Goal: Information Seeking & Learning: Check status

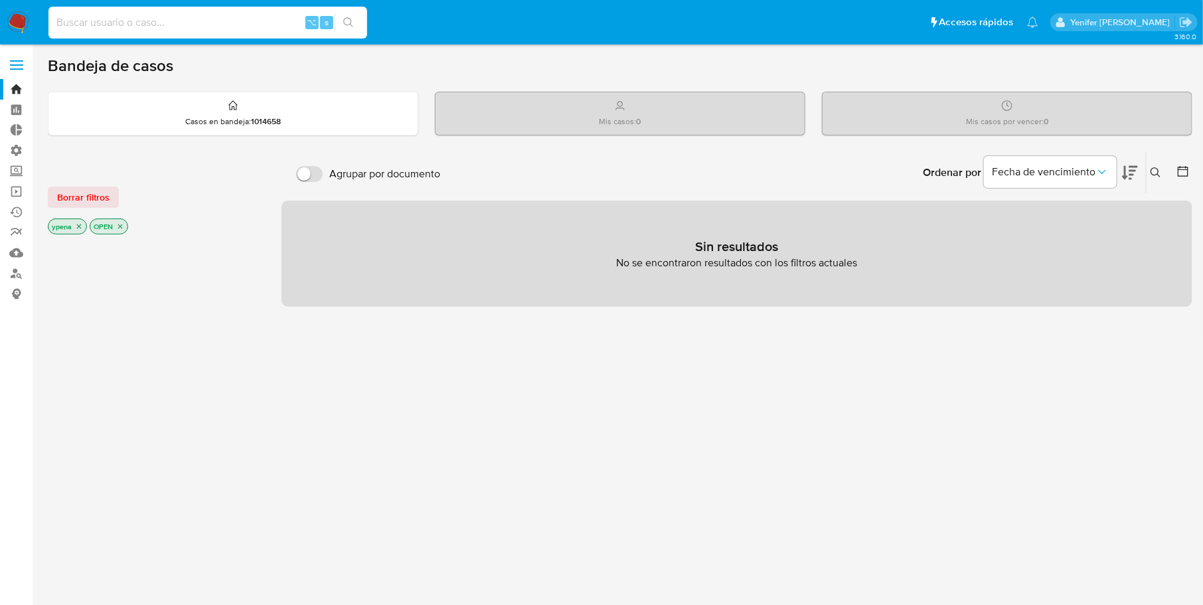
click at [191, 15] on input at bounding box center [207, 22] width 319 height 17
paste input "229655526"
type input "229655526"
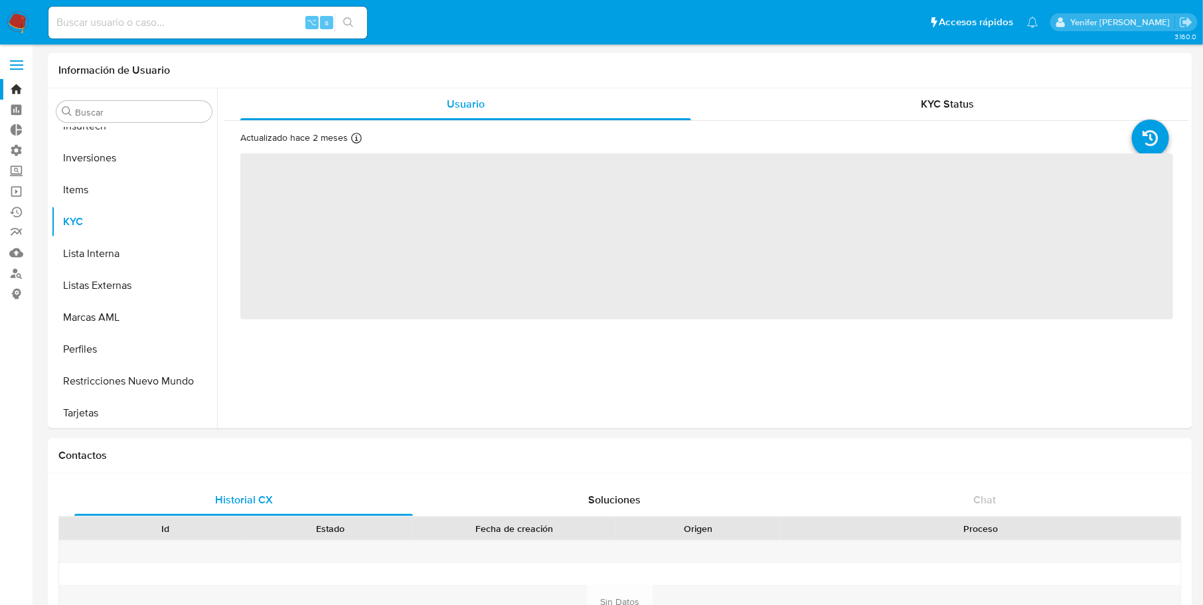
scroll to position [625, 0]
select select "10"
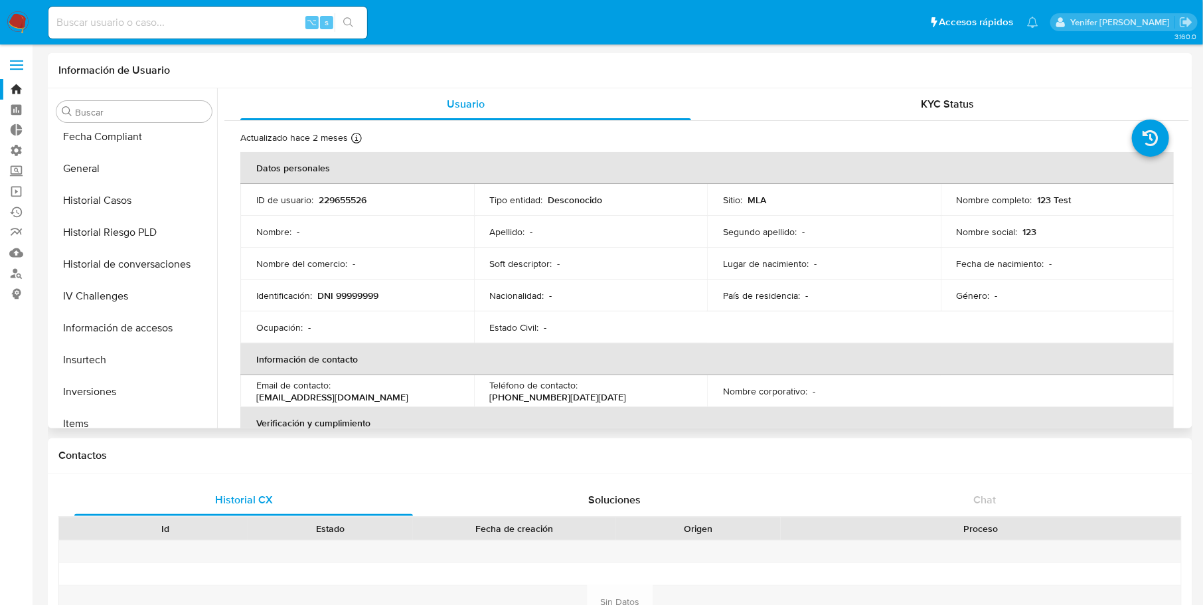
scroll to position [386, 0]
click at [105, 155] on button "General" at bounding box center [128, 171] width 155 height 32
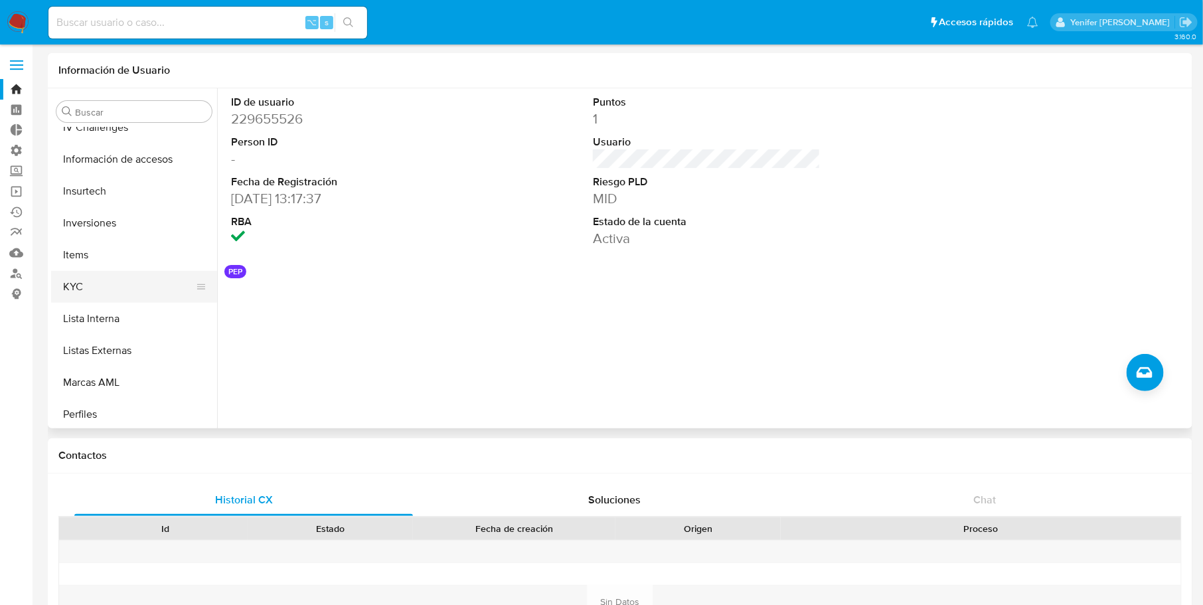
scroll to position [572, 0]
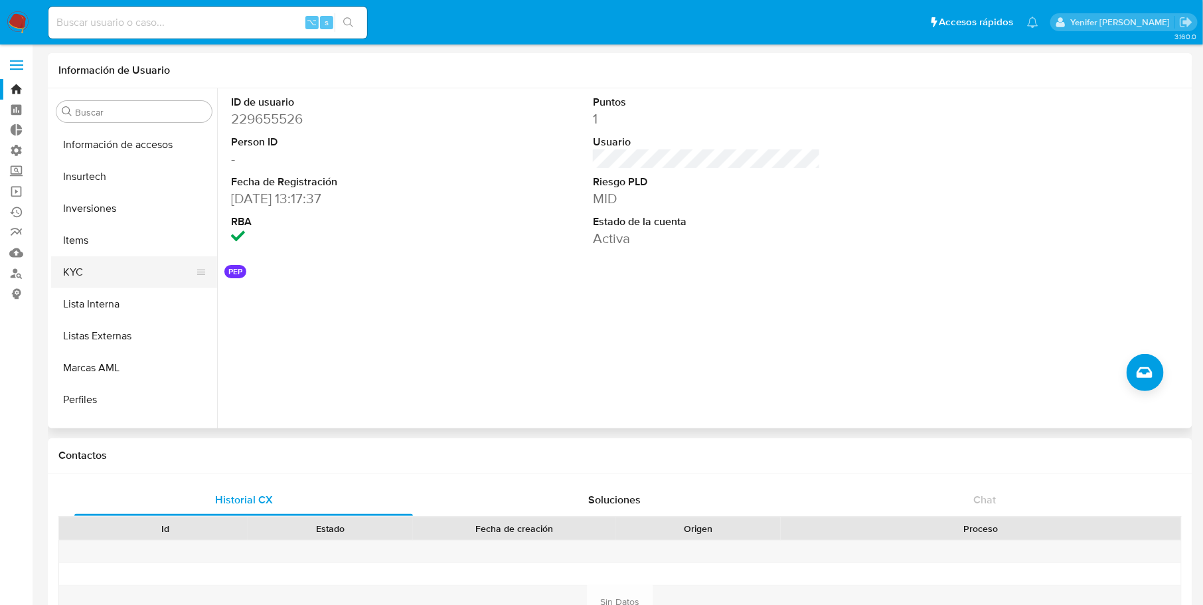
click at [98, 272] on button "KYC" at bounding box center [128, 272] width 155 height 32
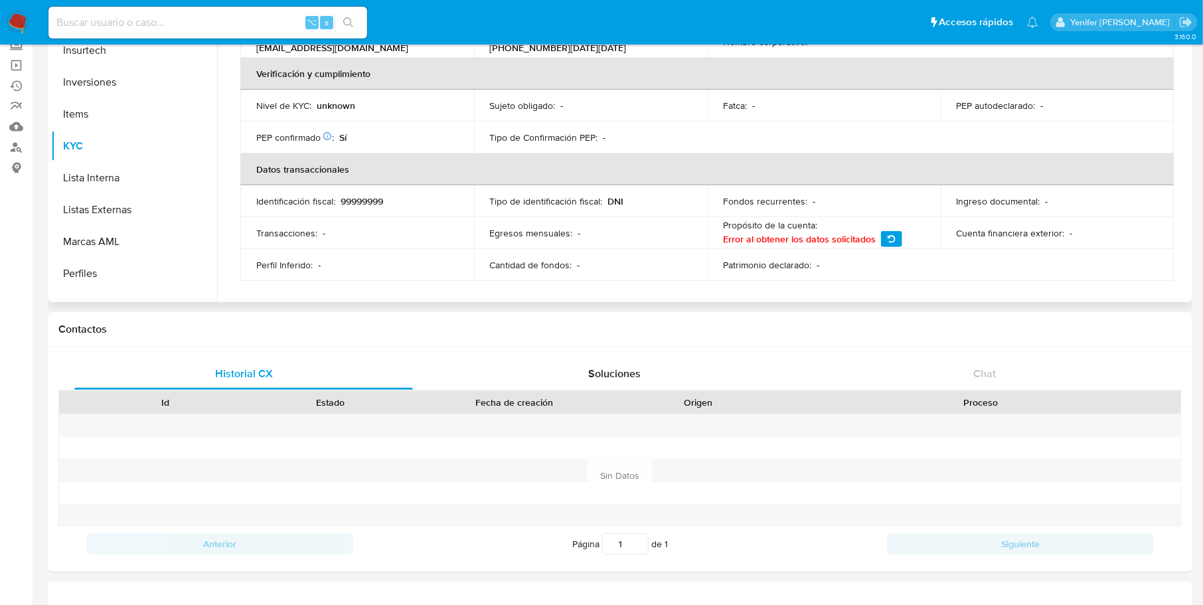
scroll to position [0, 0]
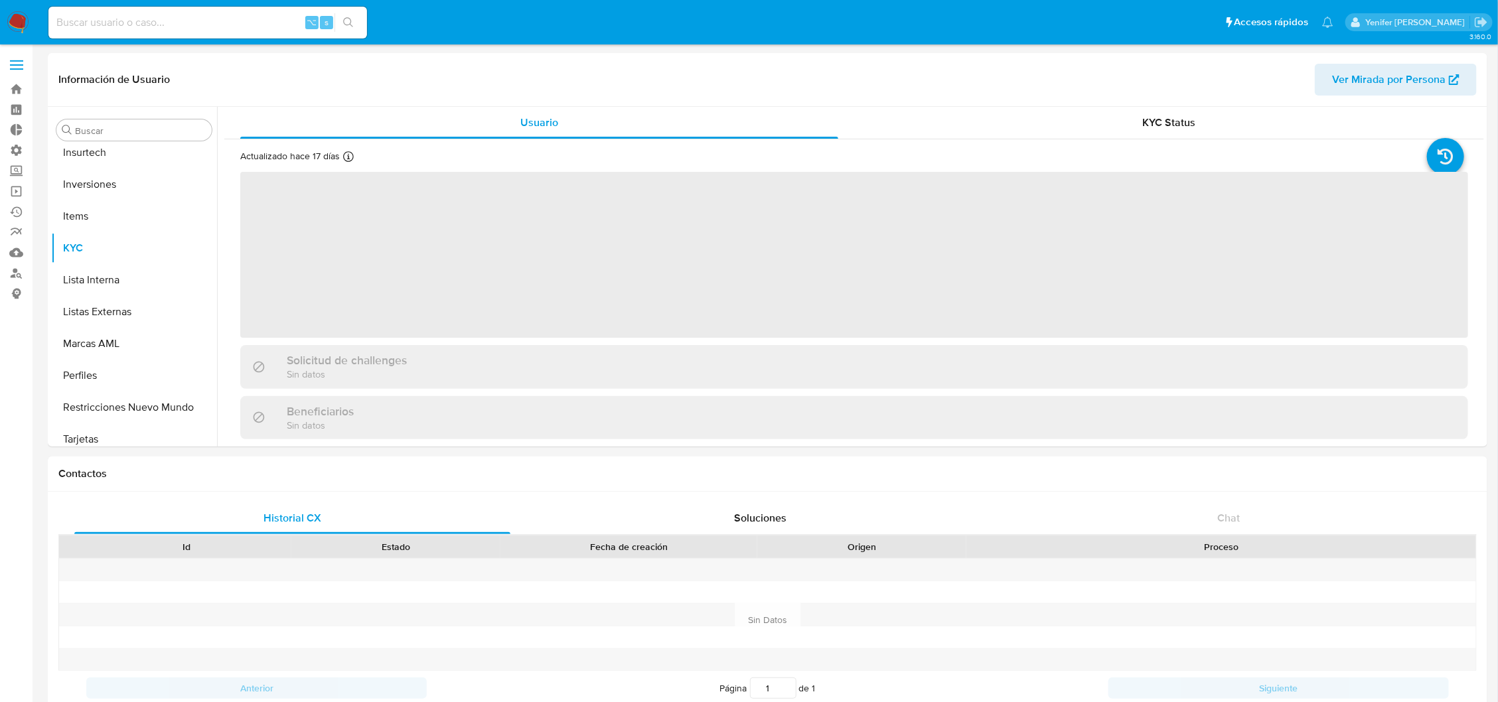
scroll to position [624, 0]
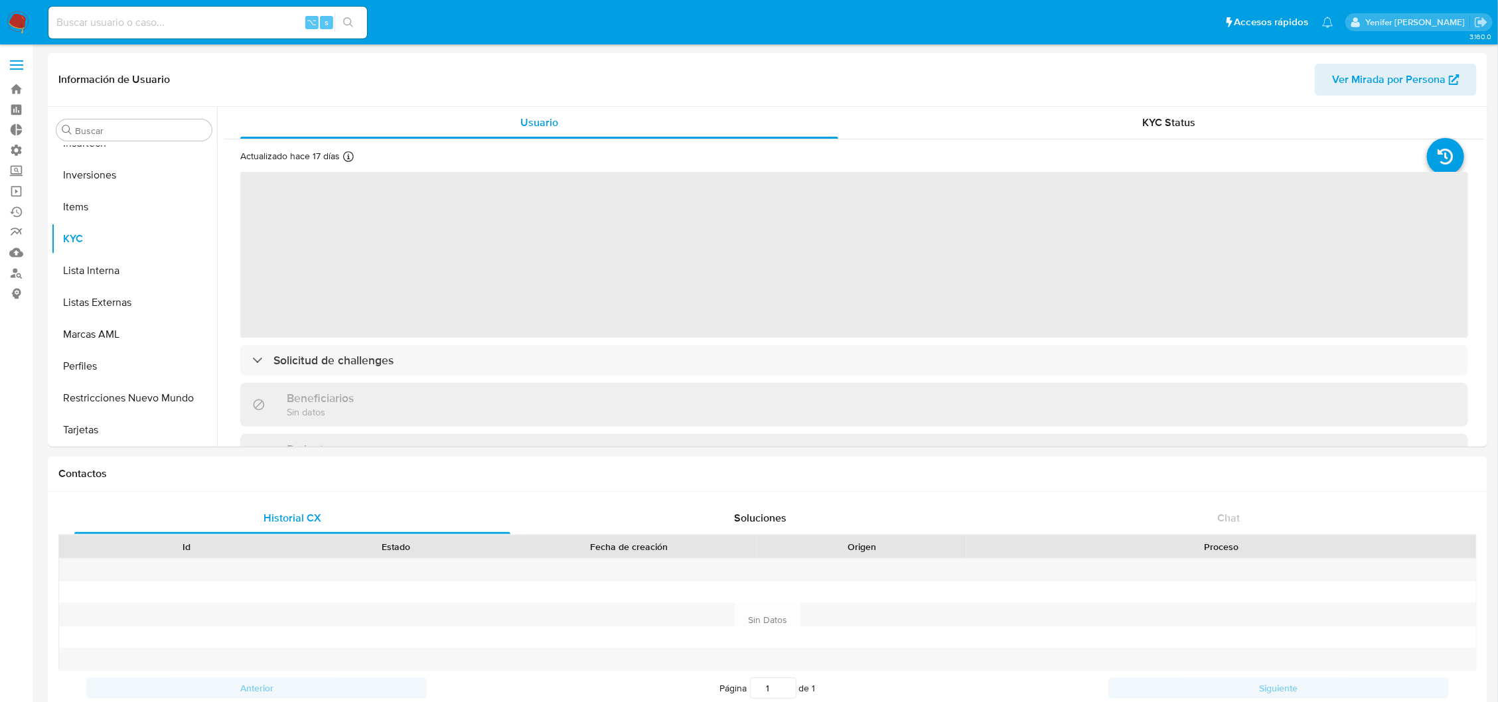
select select "10"
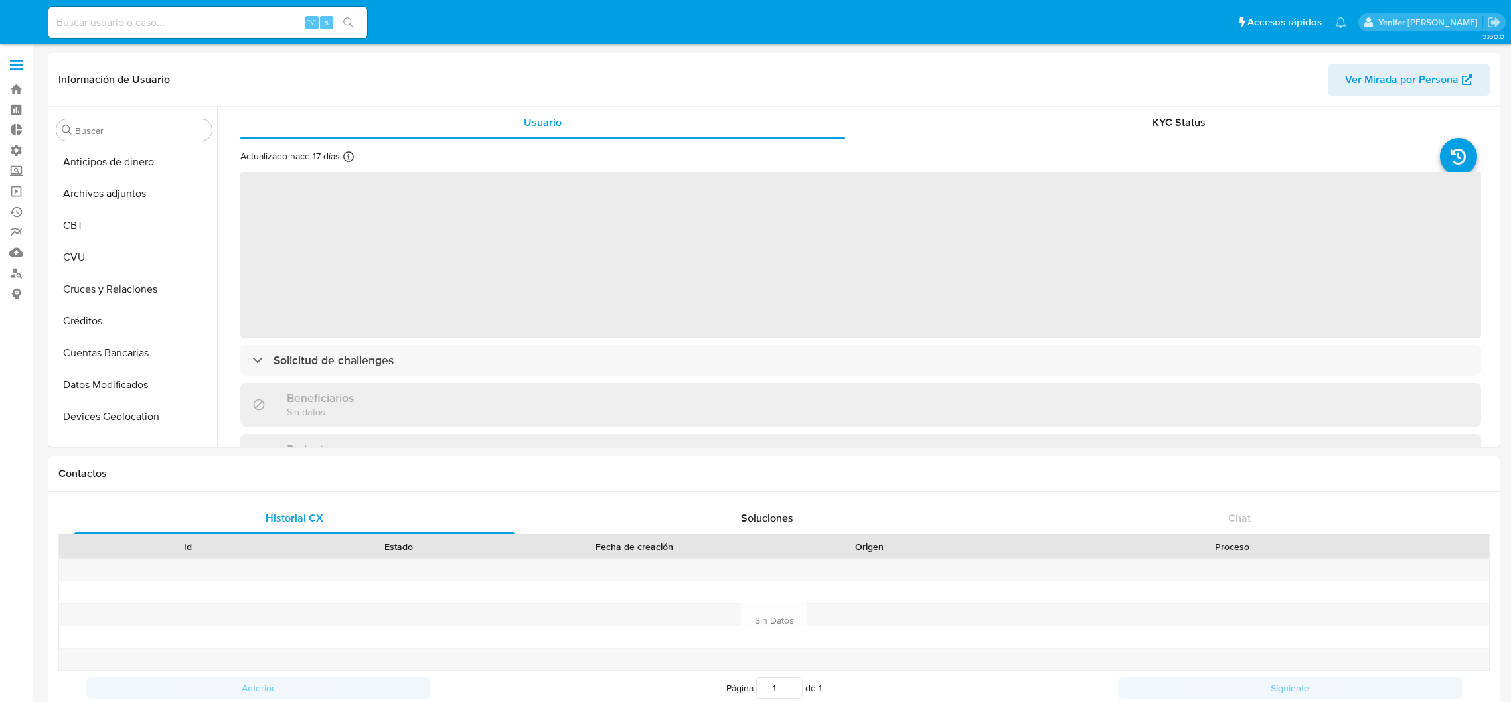
select select "10"
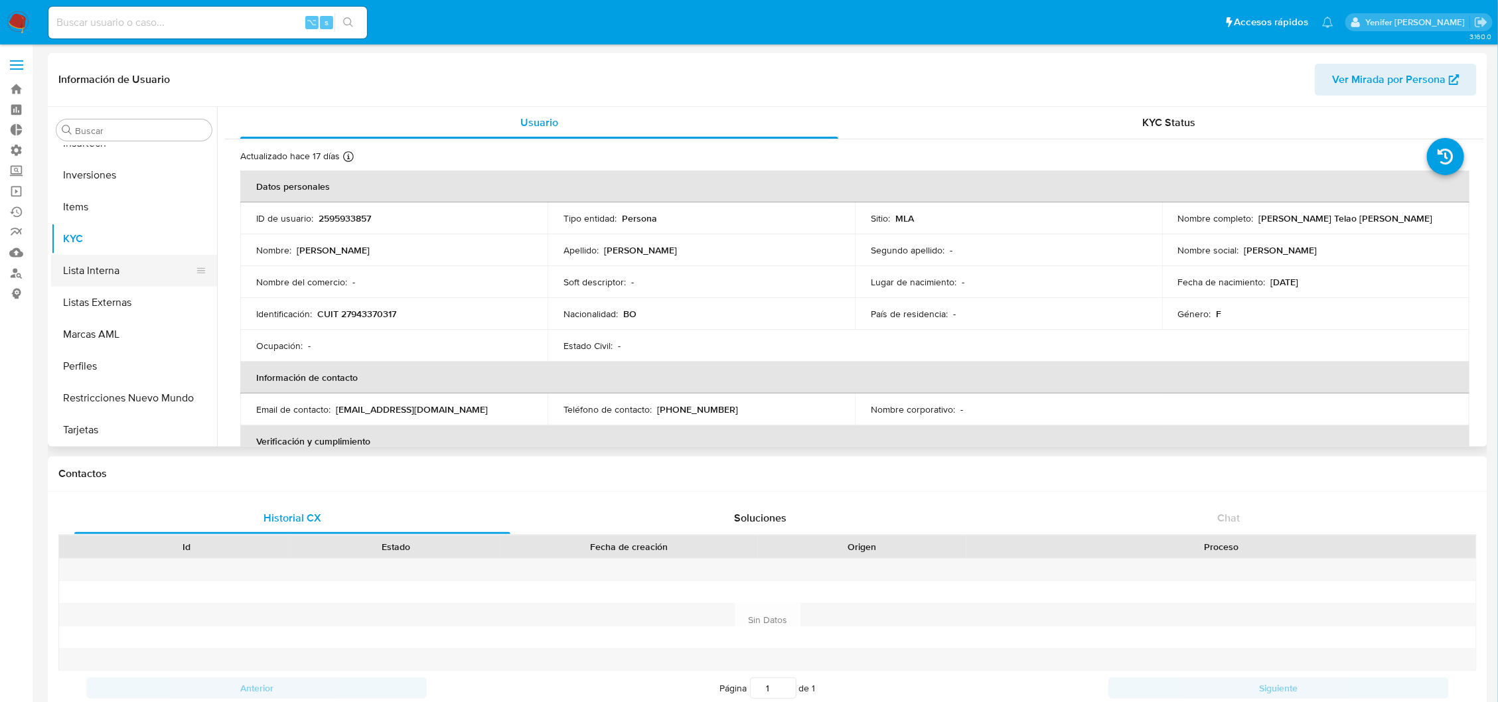
scroll to position [624, 0]
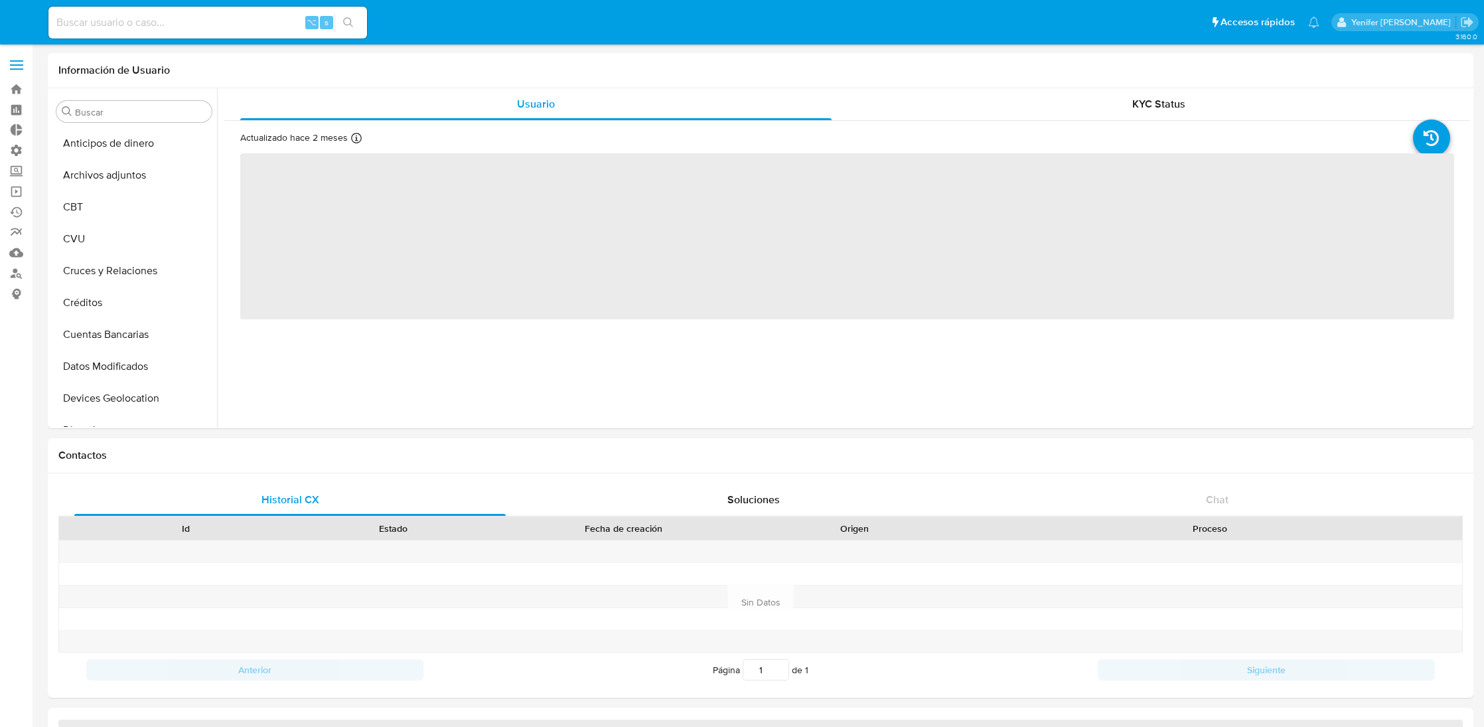
select select "10"
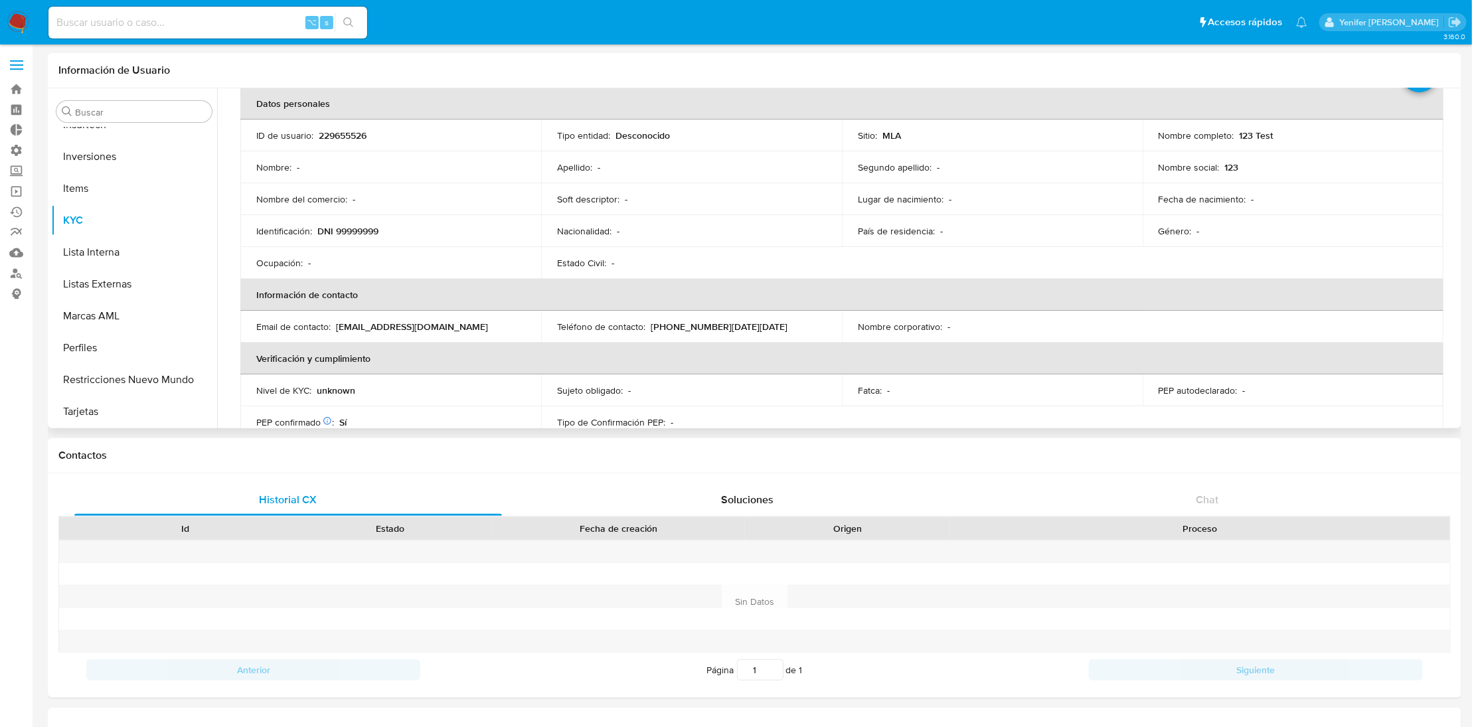
scroll to position [72, 0]
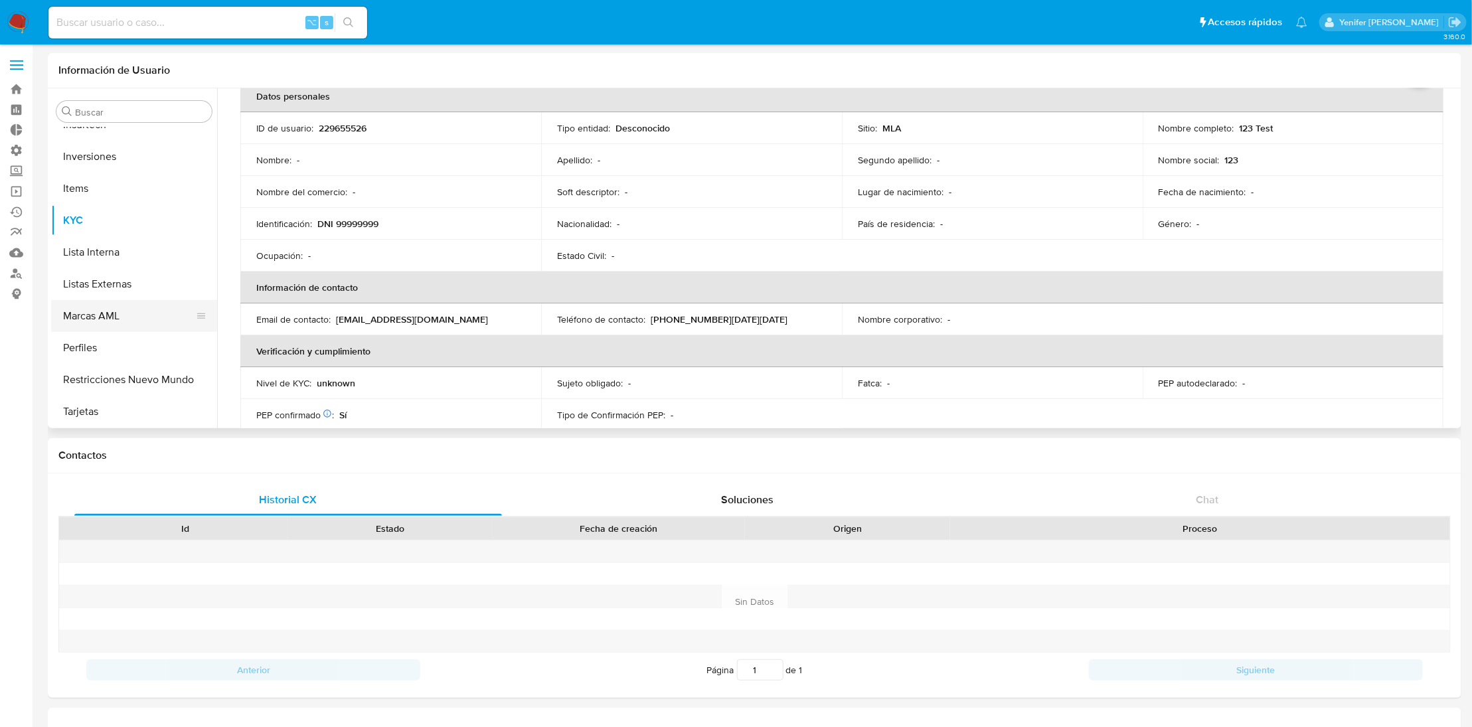
click at [110, 327] on button "Marcas AML" at bounding box center [128, 316] width 155 height 32
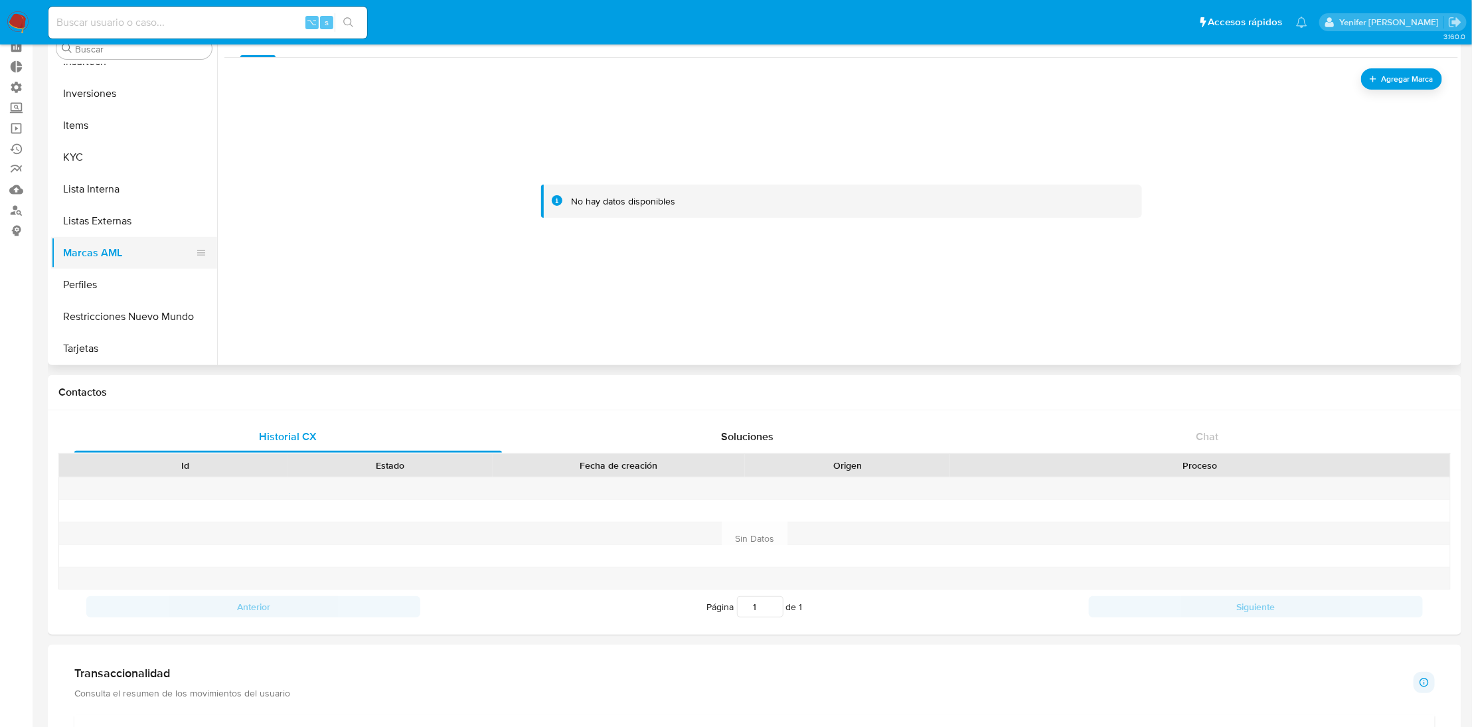
scroll to position [67, 0]
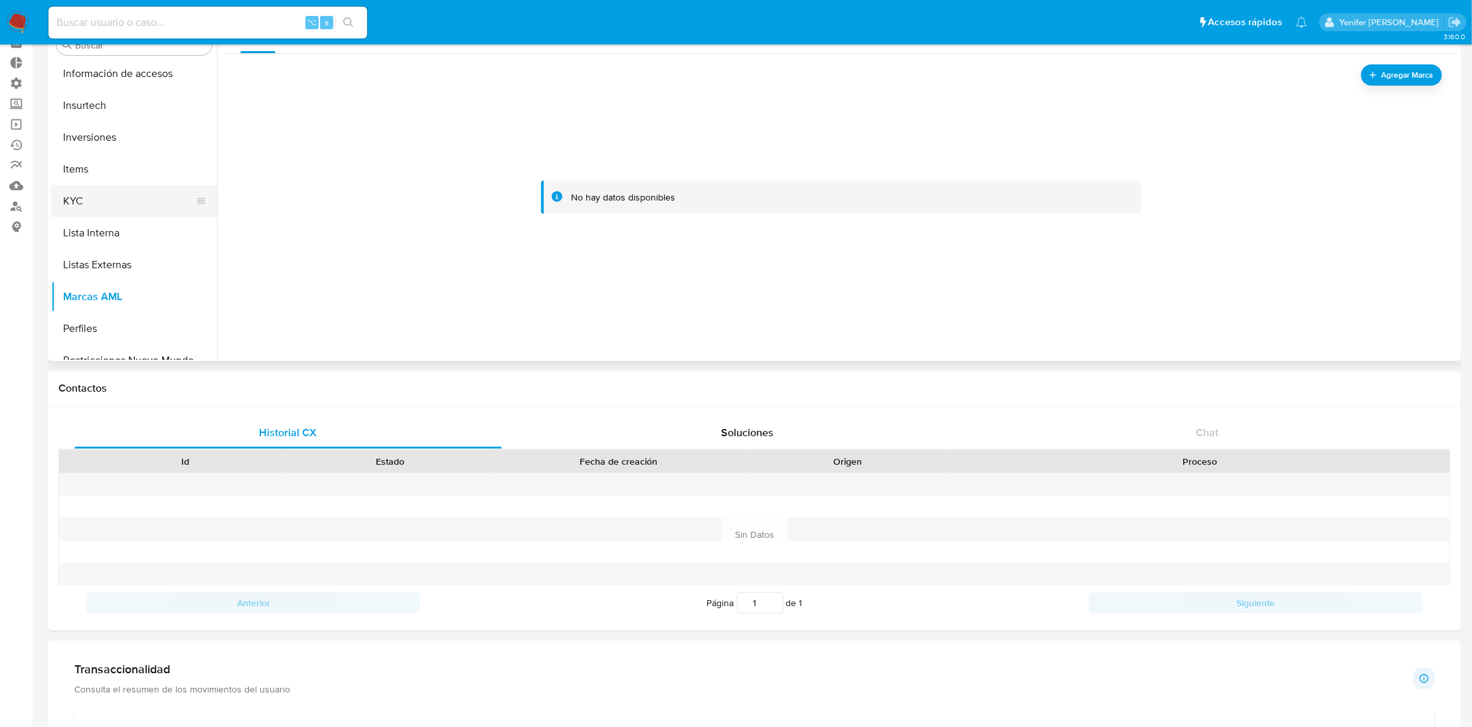
click at [91, 198] on button "KYC" at bounding box center [128, 201] width 155 height 32
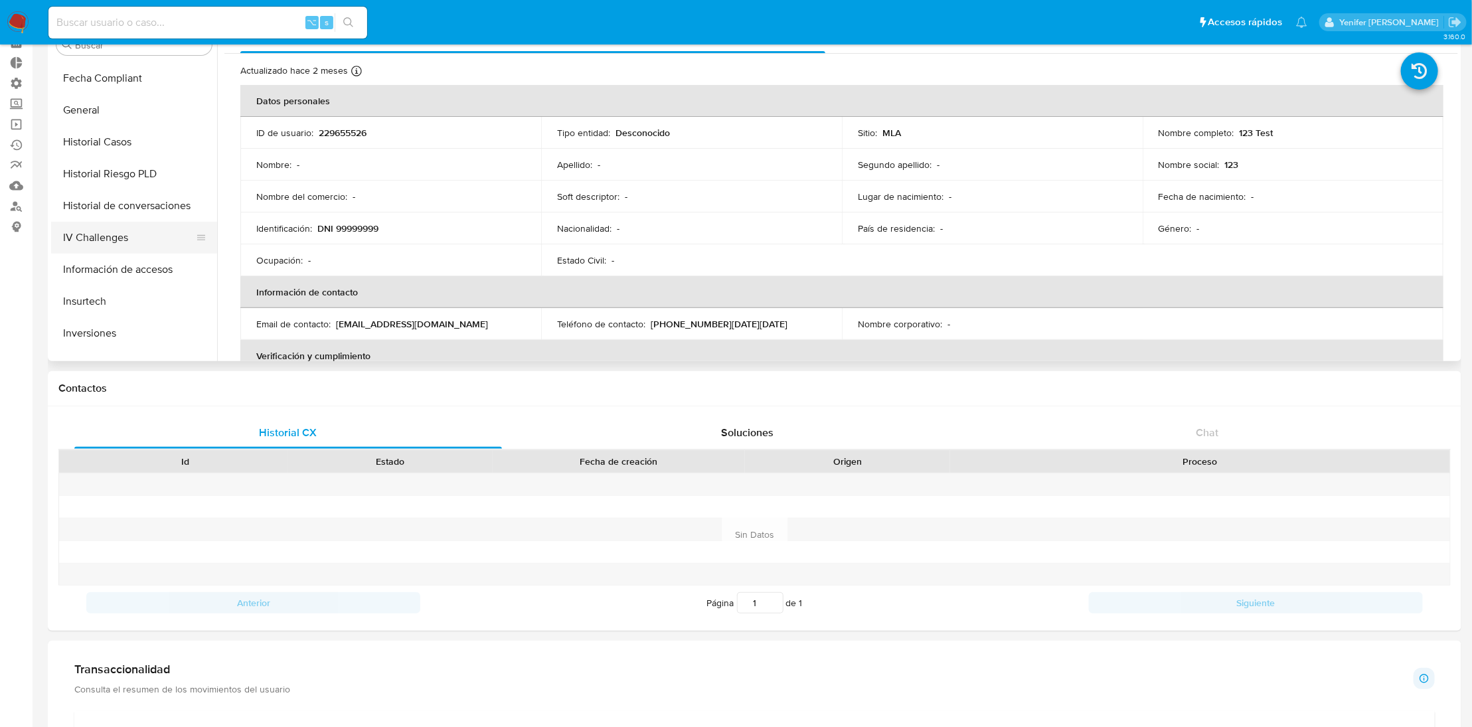
scroll to position [380, 0]
click at [99, 104] on button "General" at bounding box center [128, 111] width 155 height 32
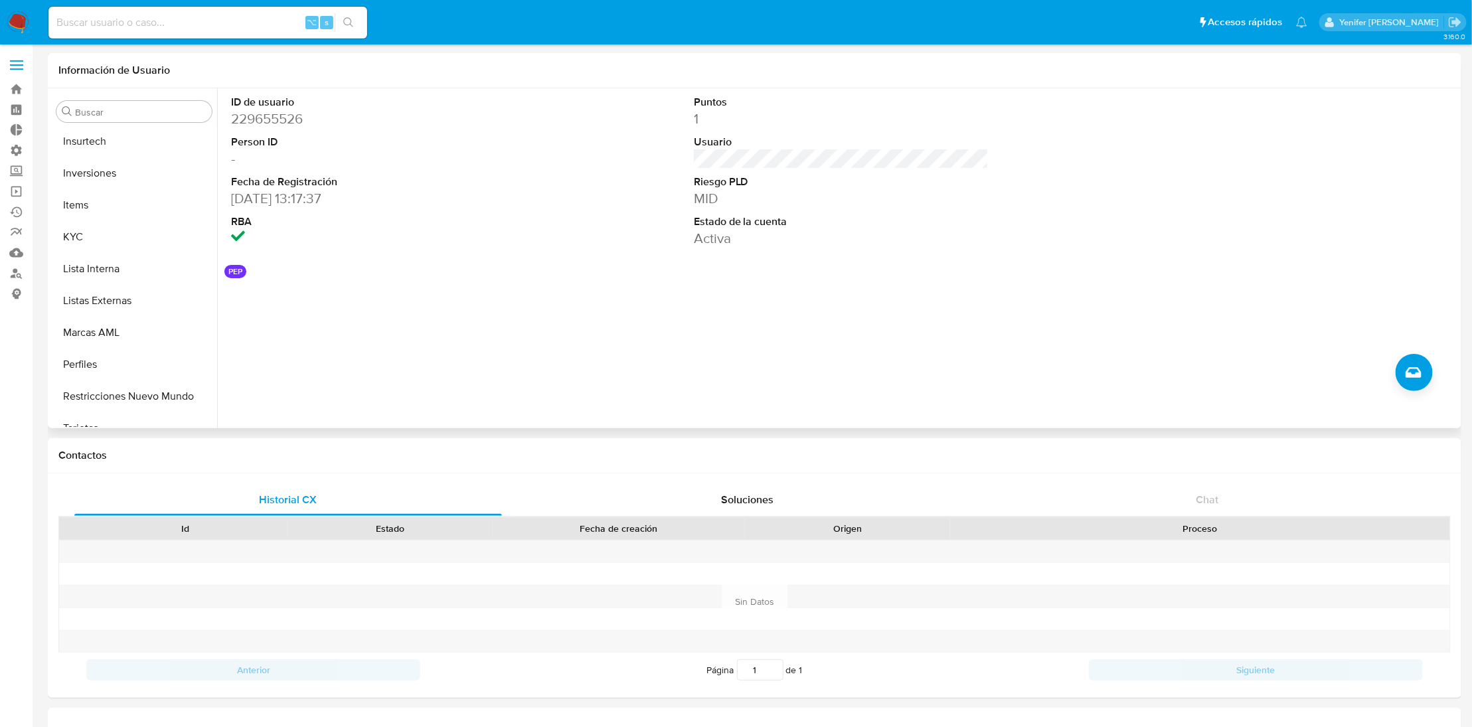
scroll to position [609, 0]
click at [90, 266] on button "Lista Interna" at bounding box center [128, 267] width 155 height 32
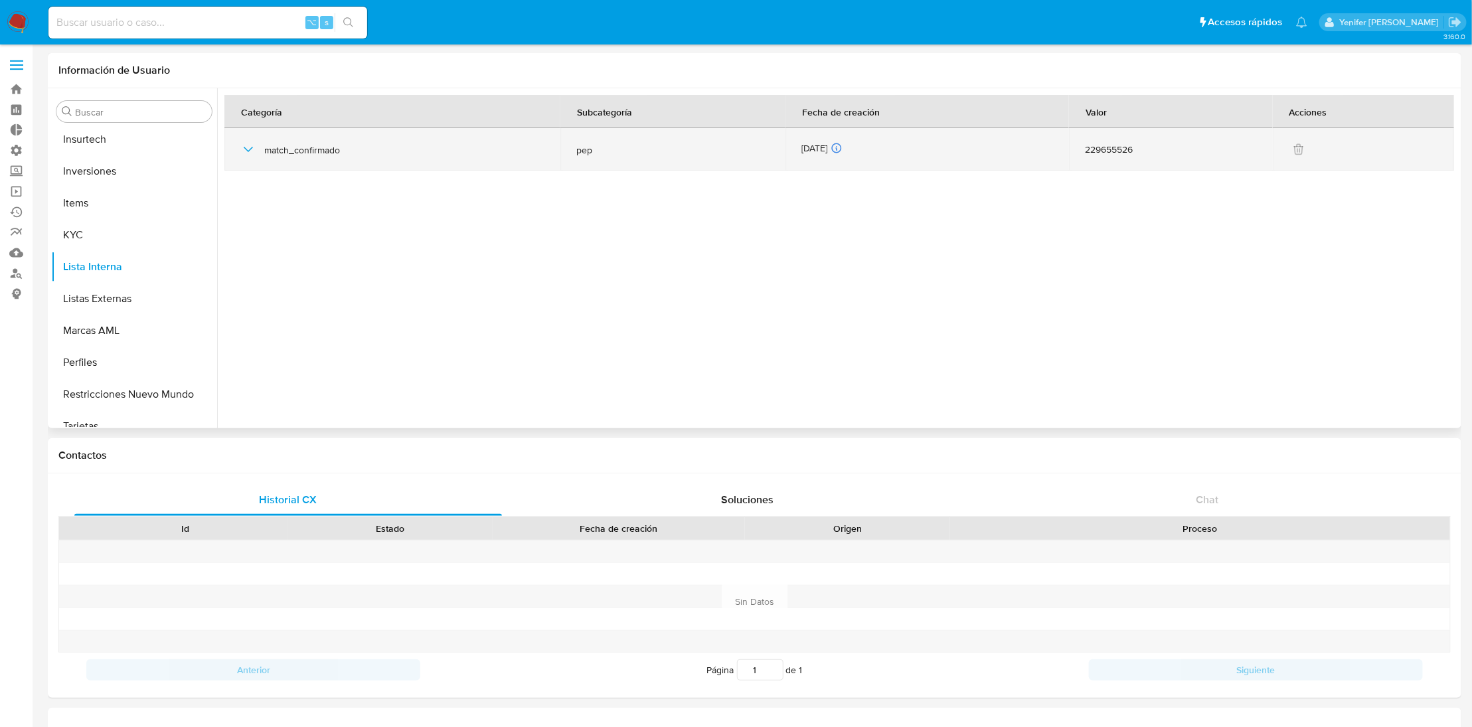
click at [253, 147] on icon "button" at bounding box center [248, 149] width 16 height 16
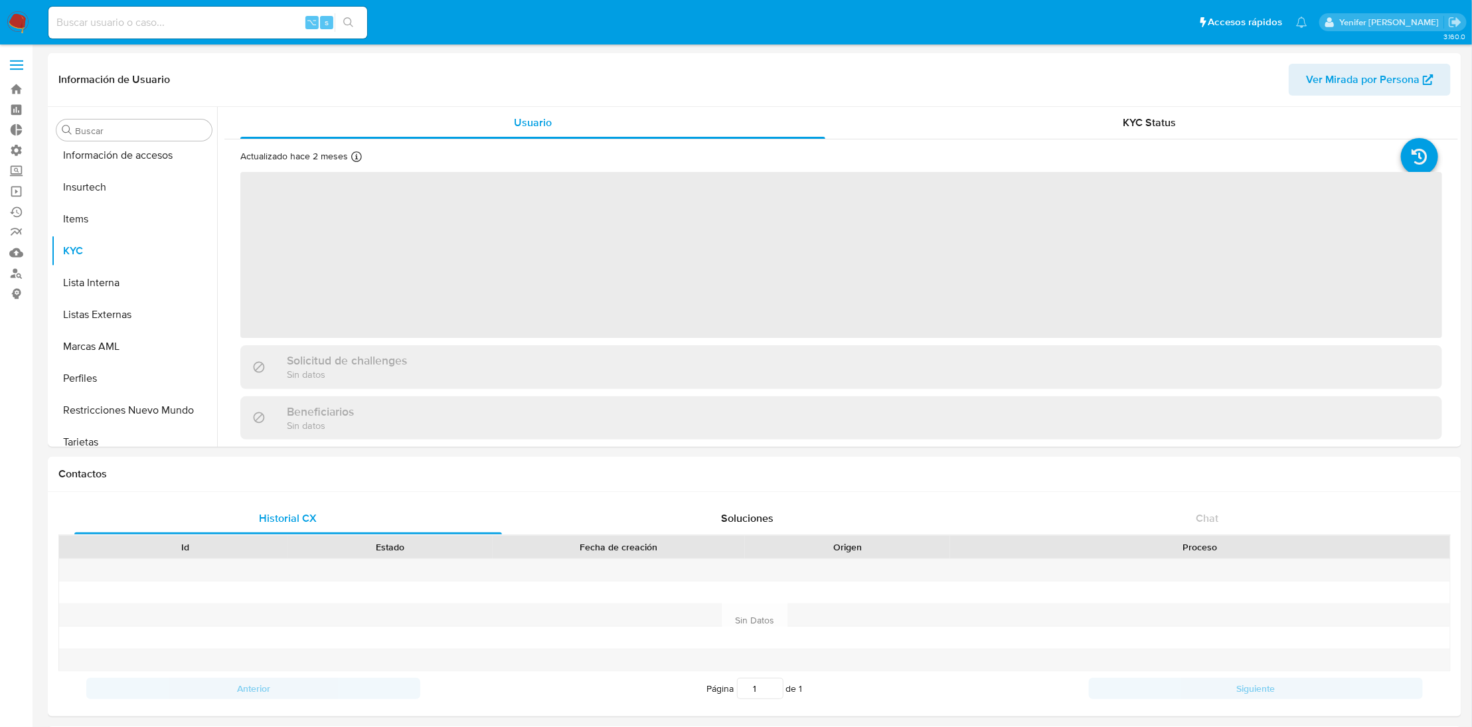
scroll to position [560, 0]
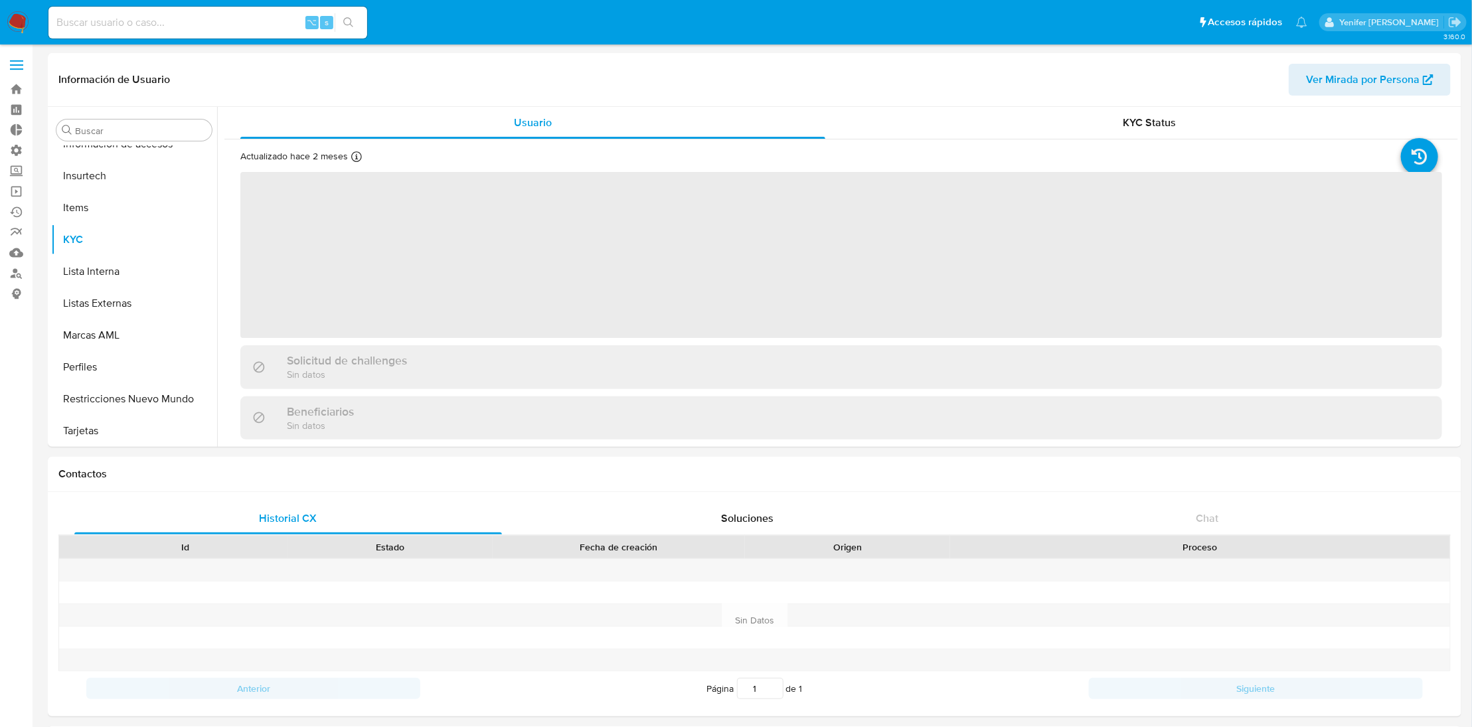
select select "10"
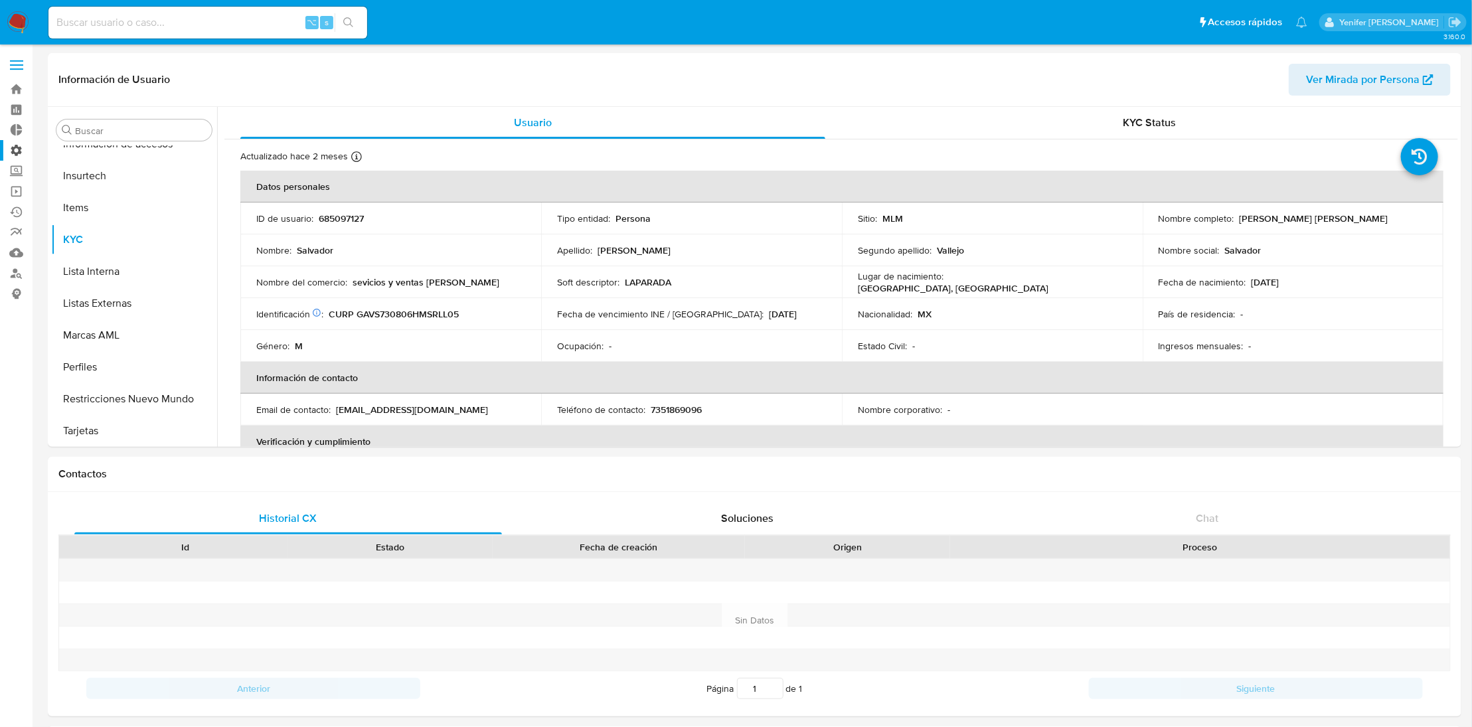
click at [17, 147] on label "Administración" at bounding box center [79, 150] width 158 height 21
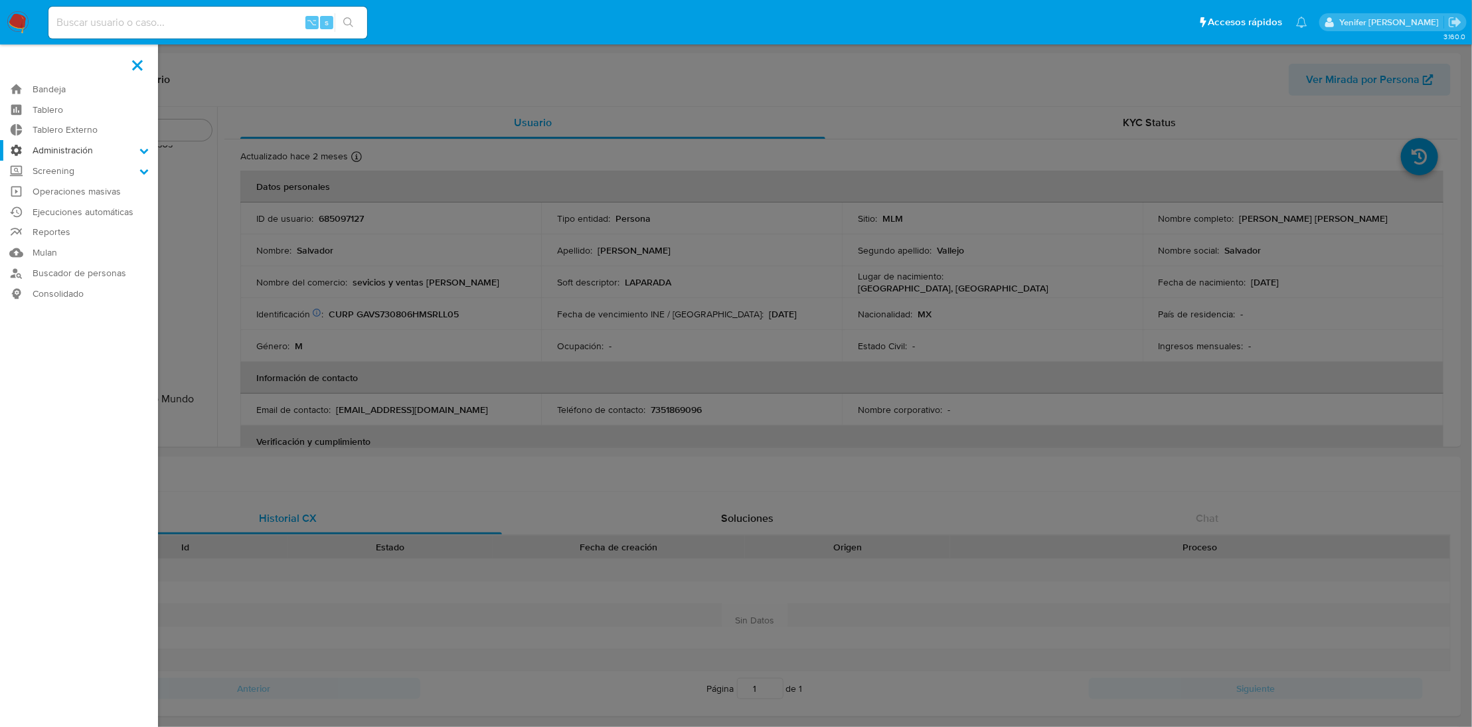
click at [0, 0] on input "Administración" at bounding box center [0, 0] width 0 height 0
click at [63, 169] on link "Reglas" at bounding box center [79, 169] width 158 height 17
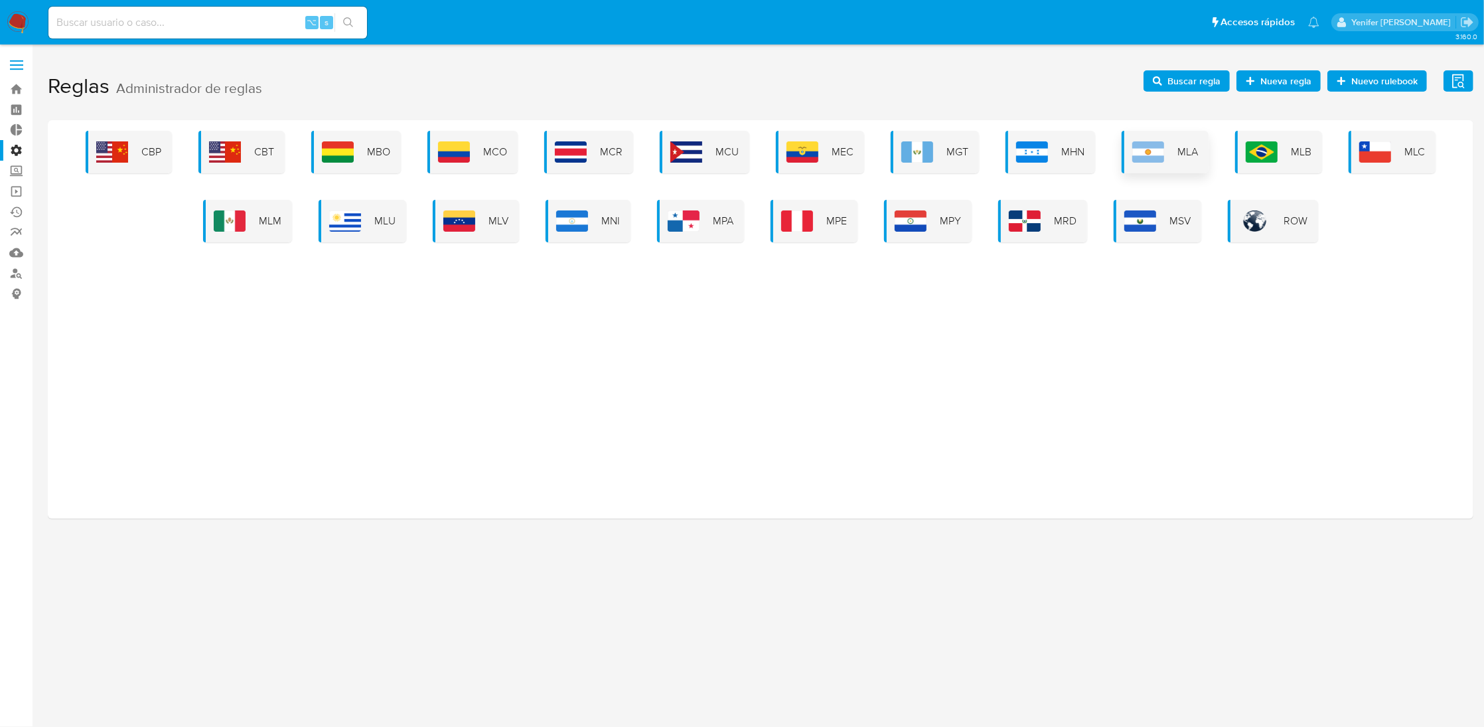
click at [1169, 154] on div "MLA" at bounding box center [1165, 152] width 87 height 42
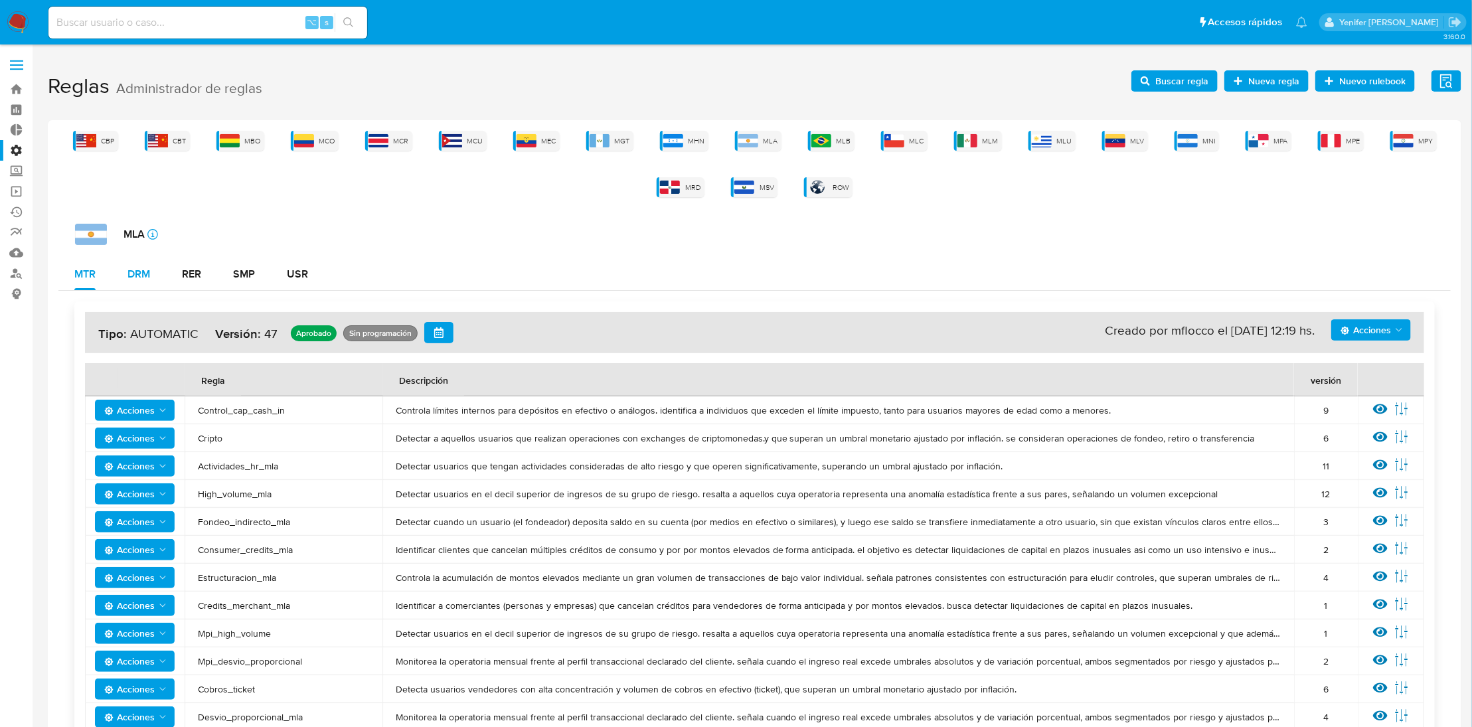
click at [147, 269] on div "DRM" at bounding box center [138, 274] width 23 height 11
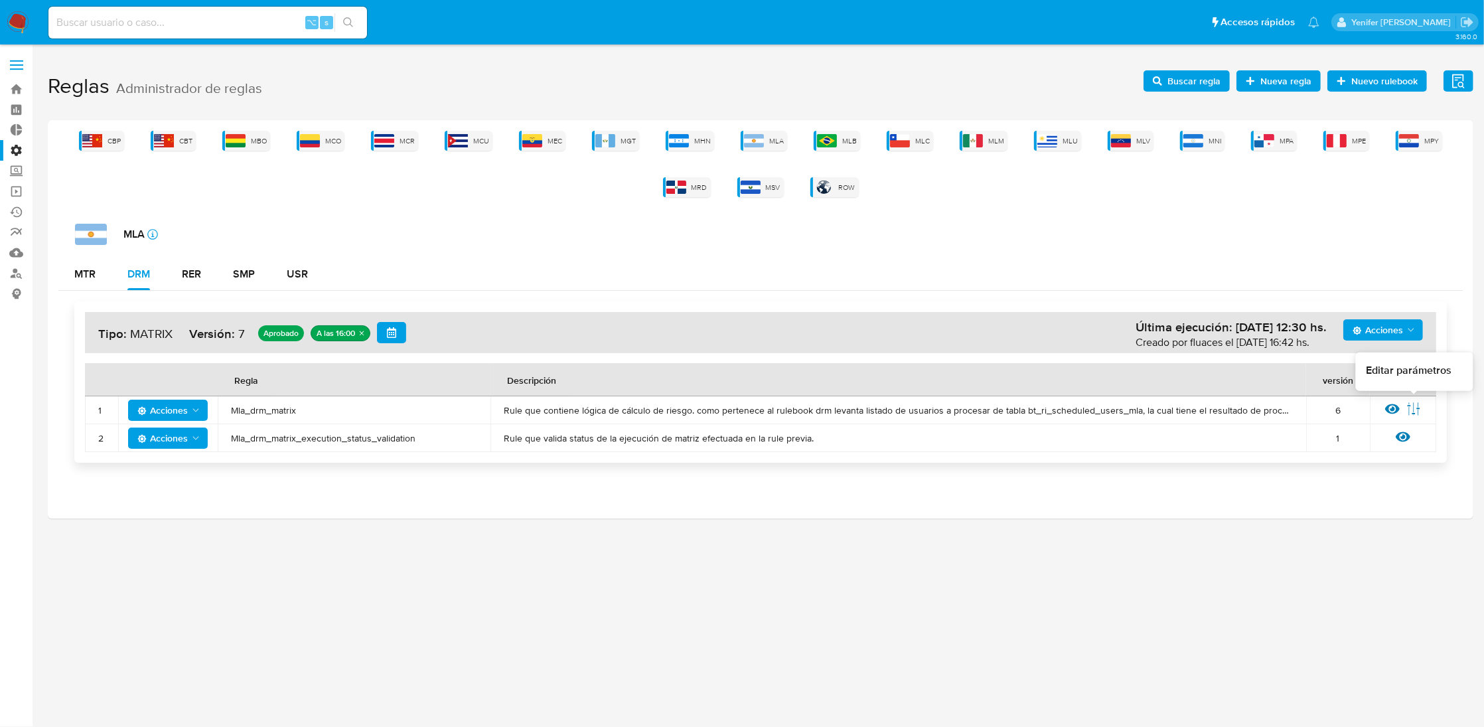
click at [1386, 409] on icon at bounding box center [1393, 409] width 15 height 10
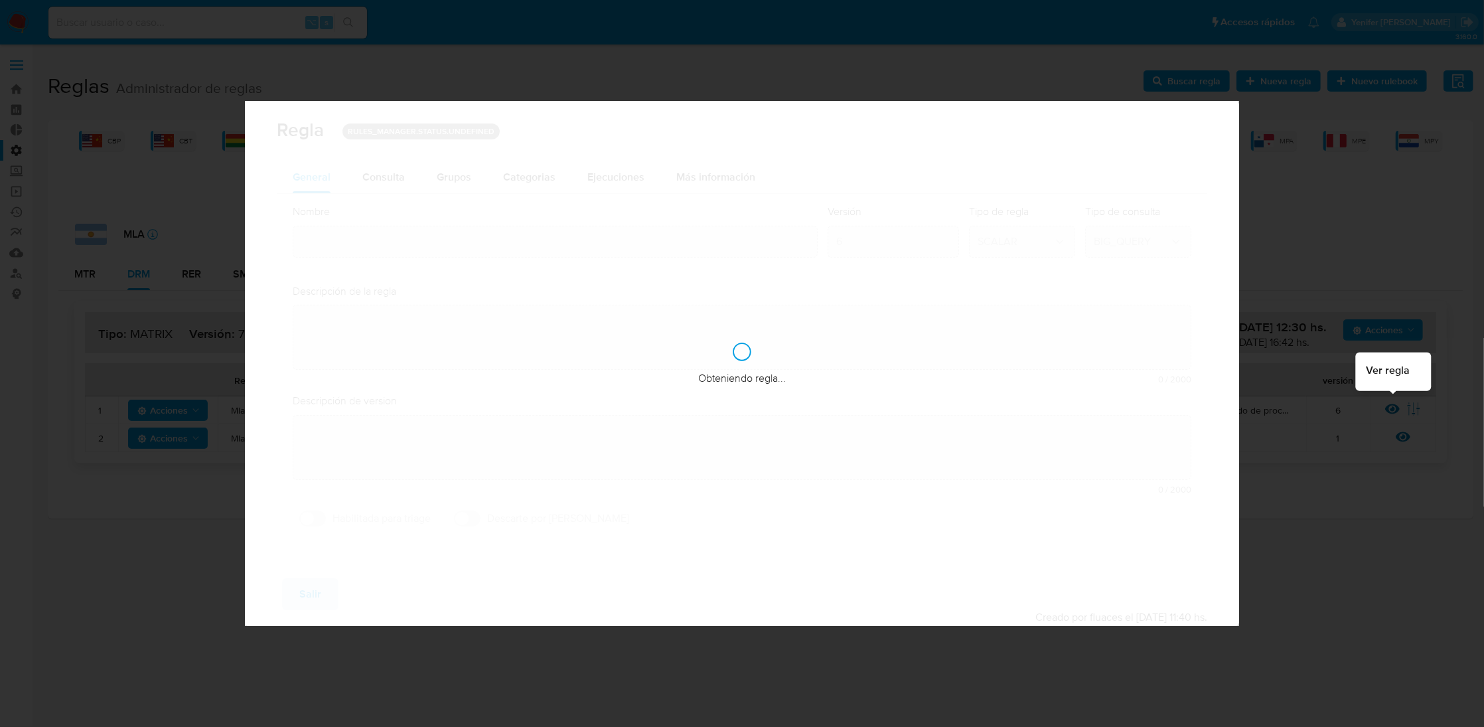
type input "Mla_drm_matrix"
type textarea "Rule que contiene lógica de cálculo de riesgo. como pertenece al rulebook drm l…"
type textarea "Ppld-6102 - modificación de queries para exceptuar payments de movimientos de p…"
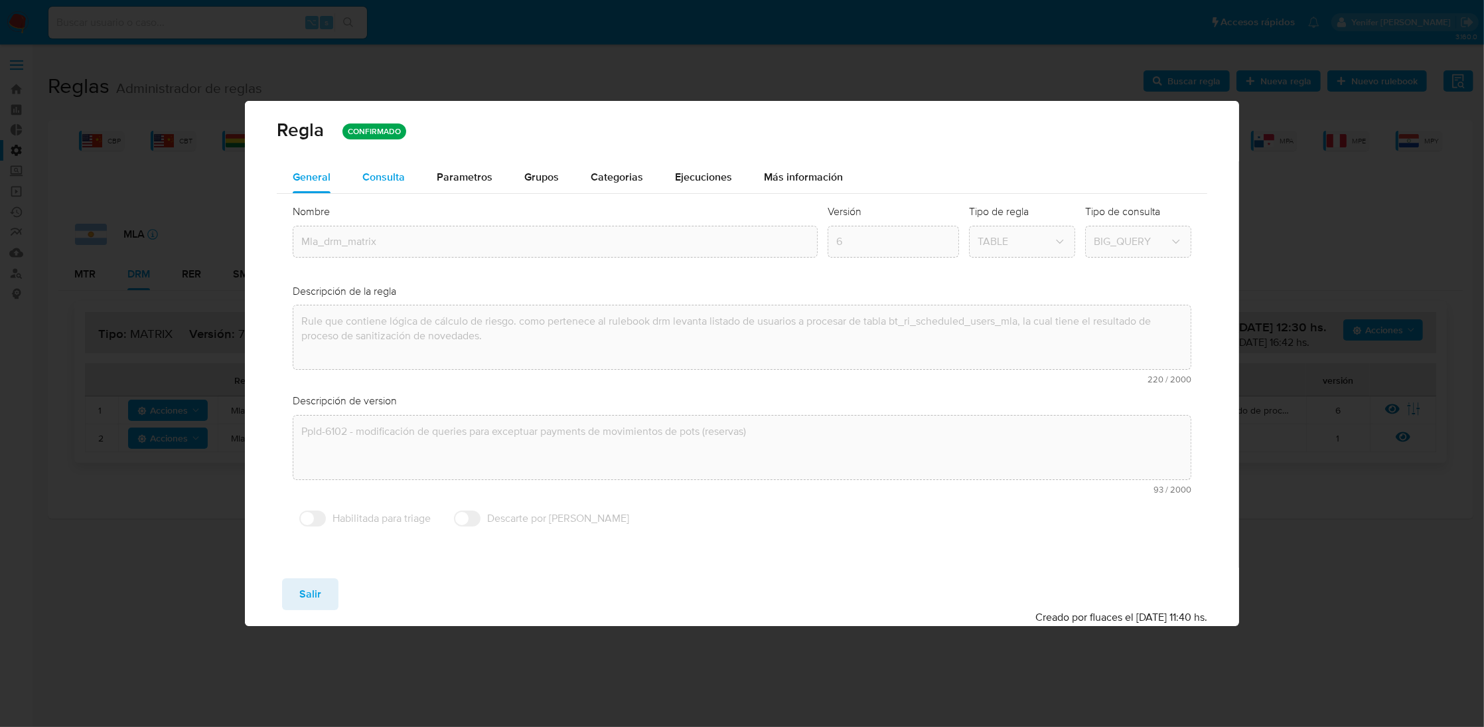
click at [380, 170] on span "Consulta" at bounding box center [383, 176] width 42 height 15
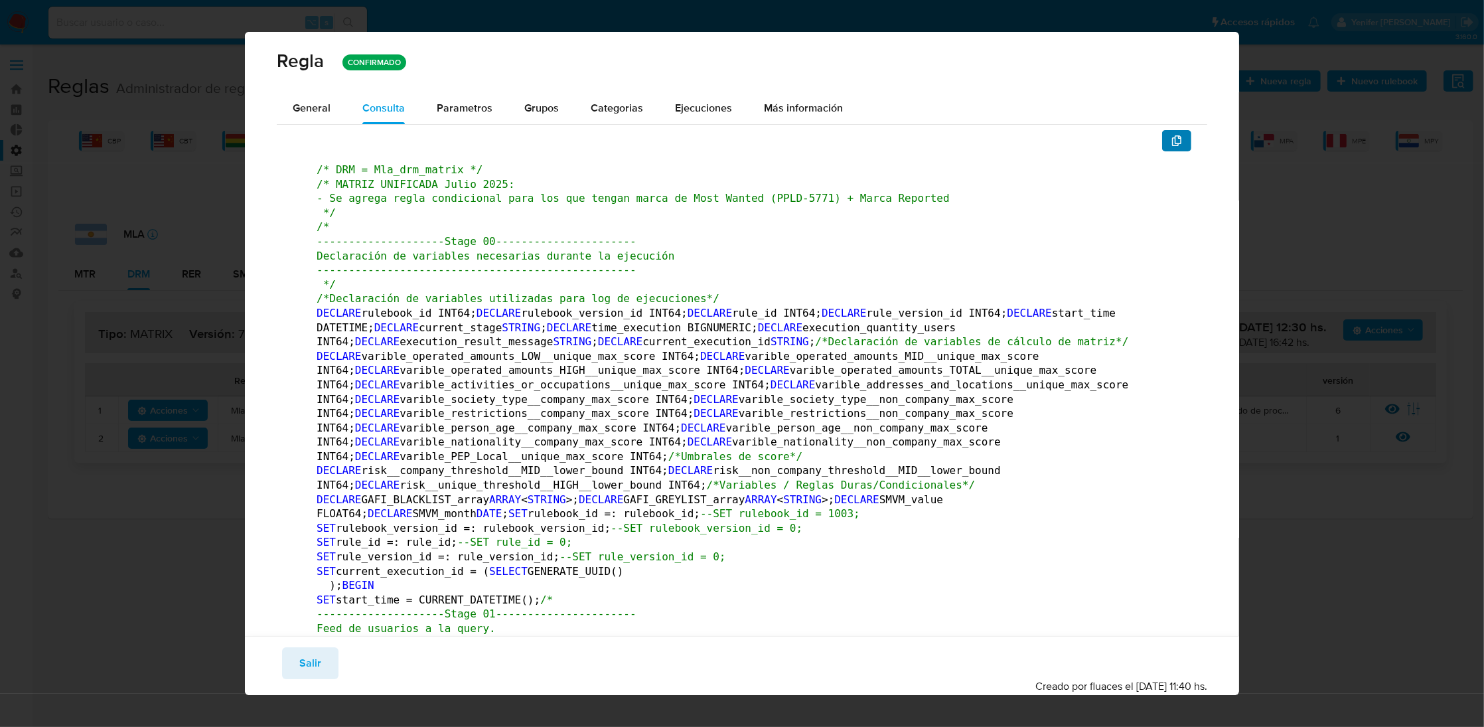
click at [1172, 135] on icon "button" at bounding box center [1176, 140] width 9 height 11
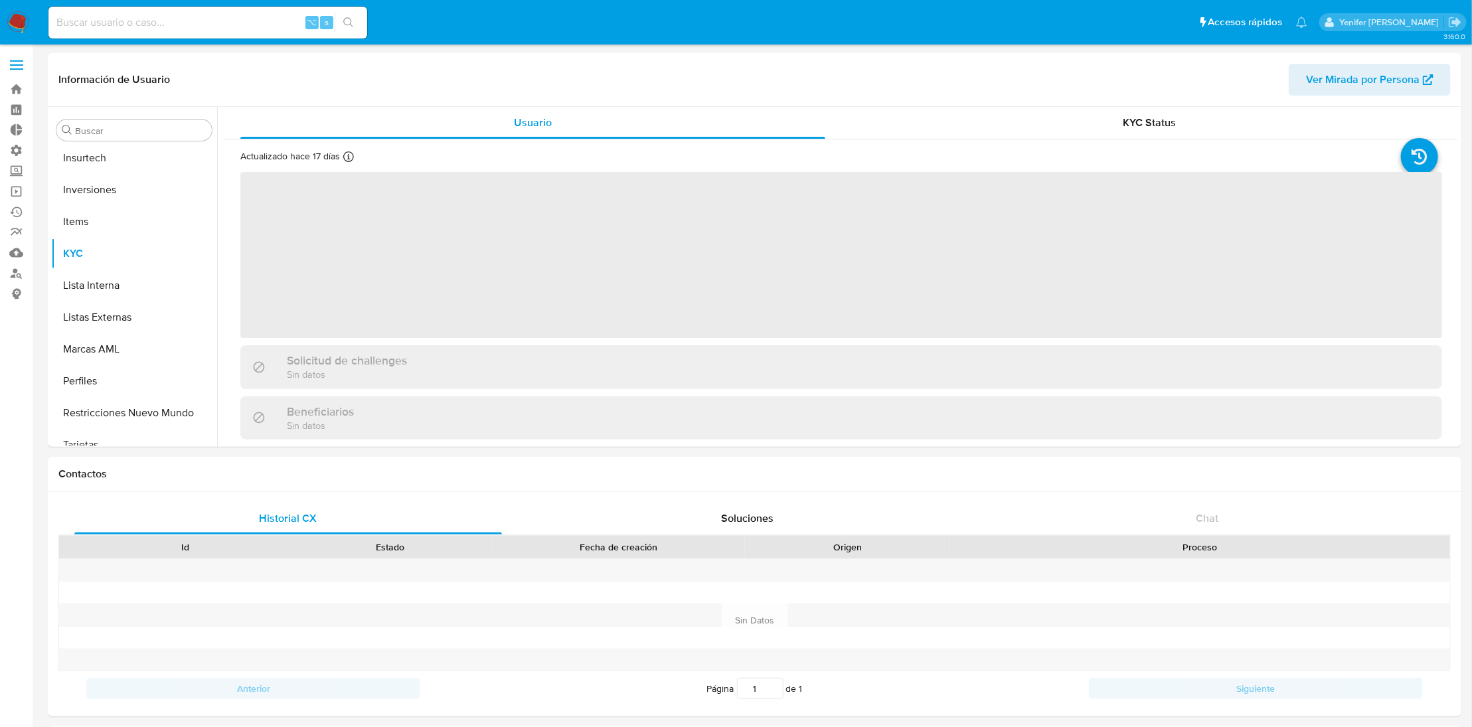
scroll to position [624, 0]
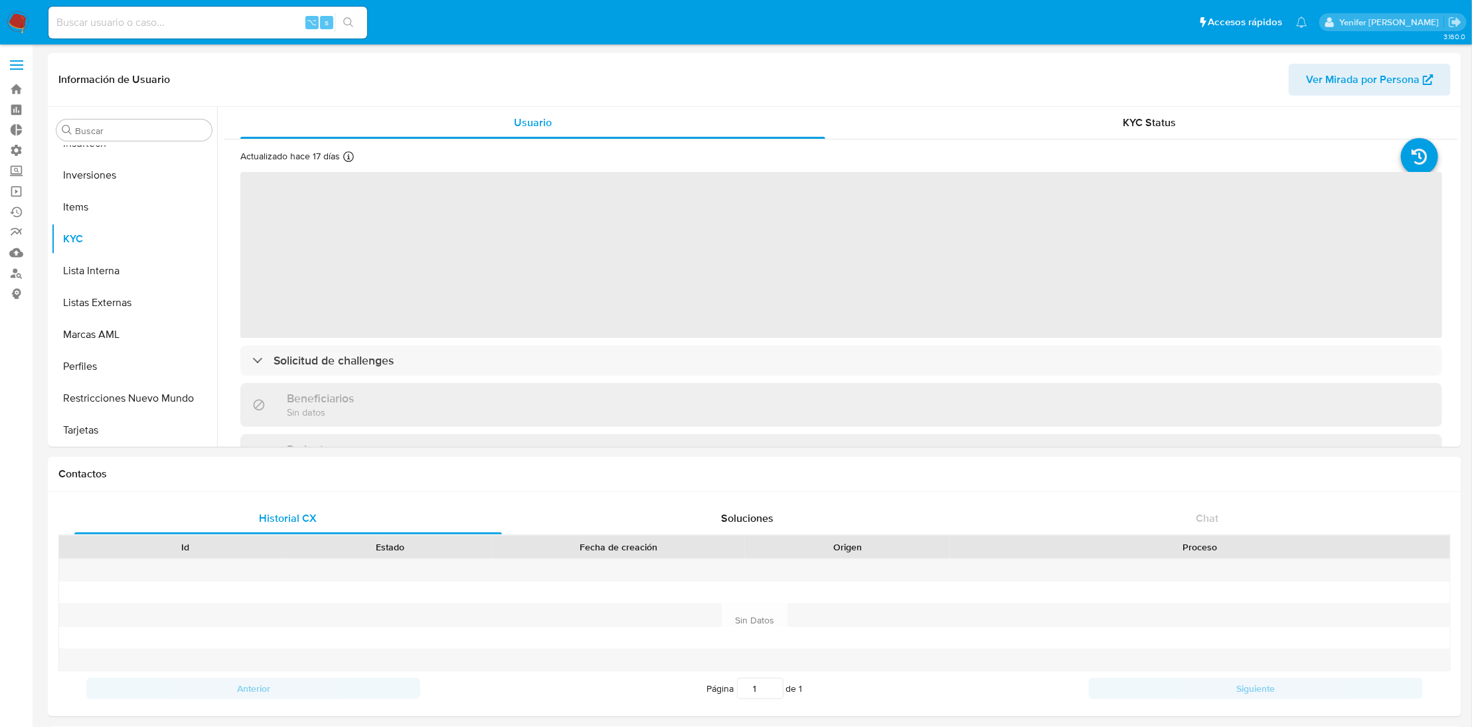
select select "10"
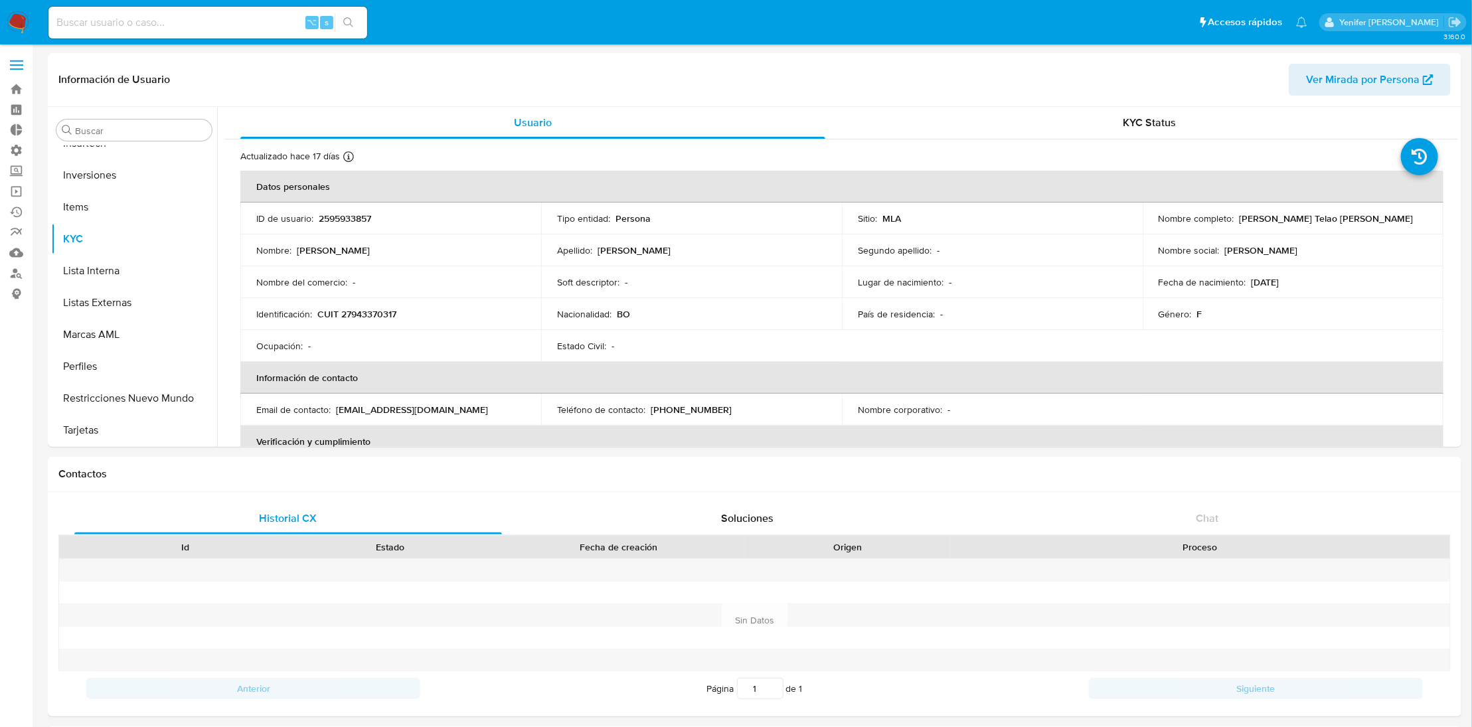
click at [224, 33] on div "⌥ s" at bounding box center [207, 23] width 319 height 32
click at [224, 31] on input at bounding box center [207, 22] width 319 height 17
paste input "99074055"
type input "99074055"
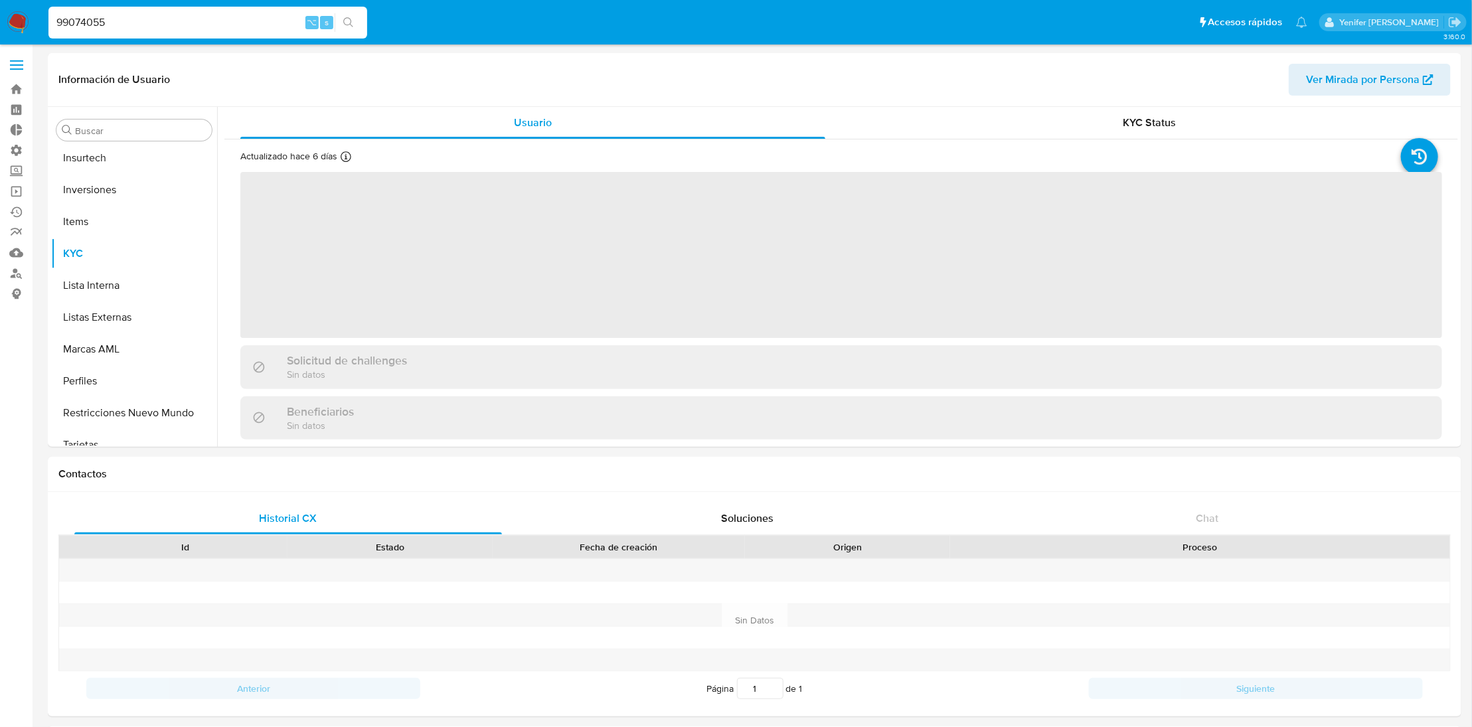
scroll to position [624, 0]
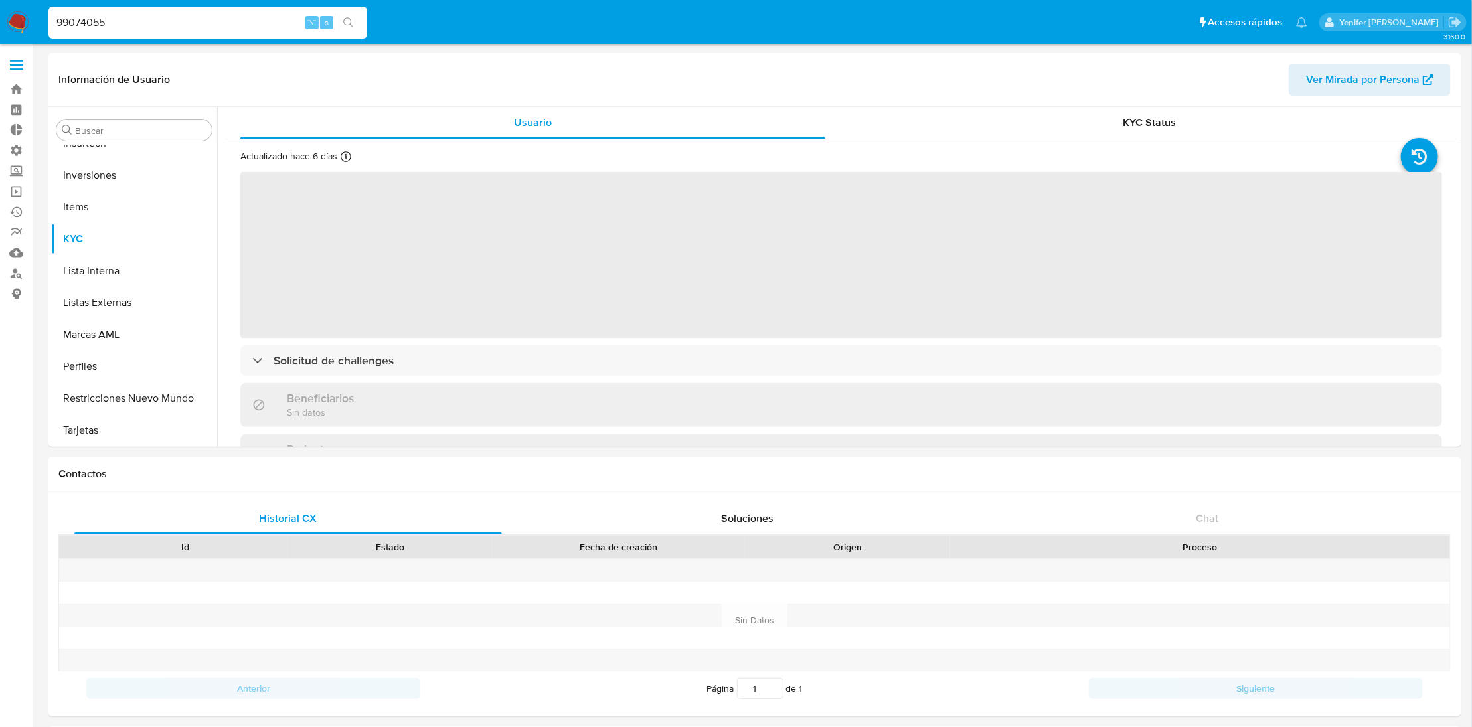
select select "10"
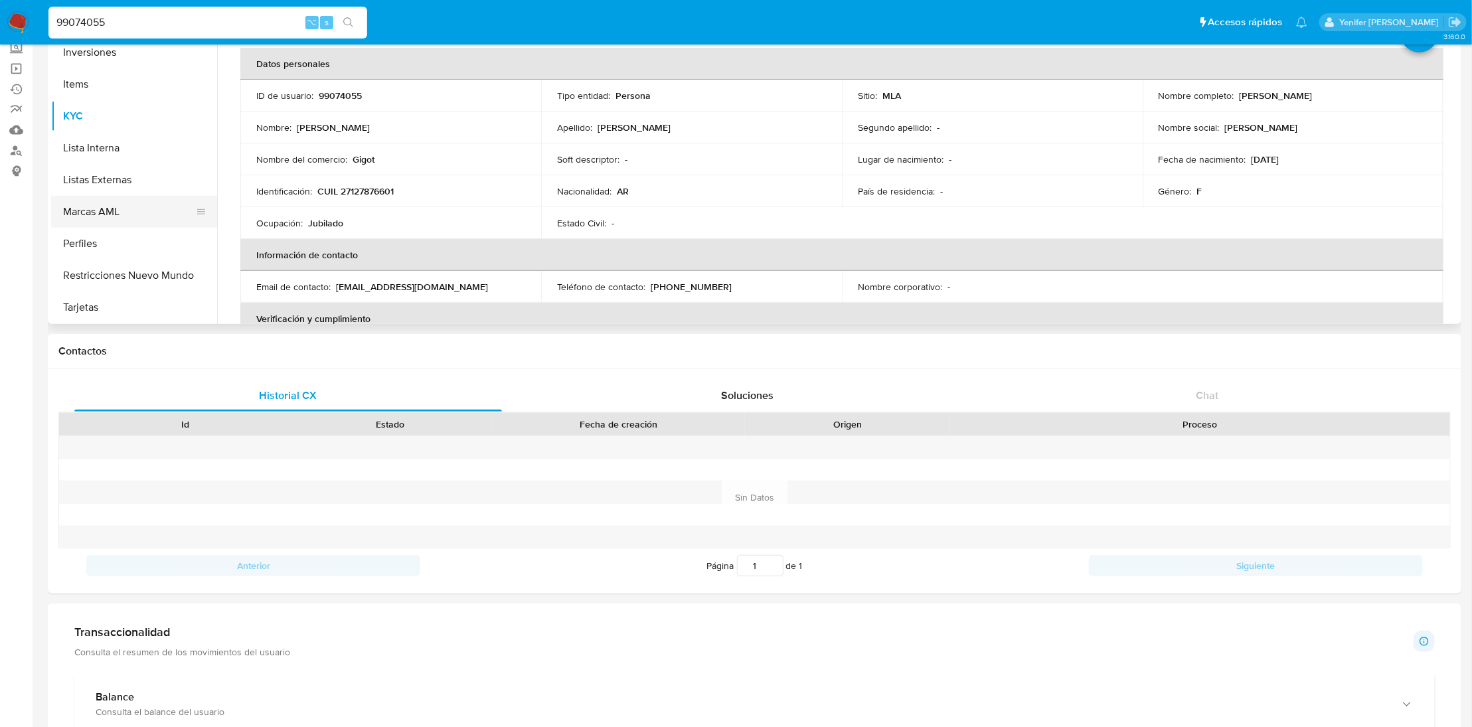
scroll to position [123, 0]
click at [128, 173] on button "Listas Externas" at bounding box center [128, 179] width 155 height 32
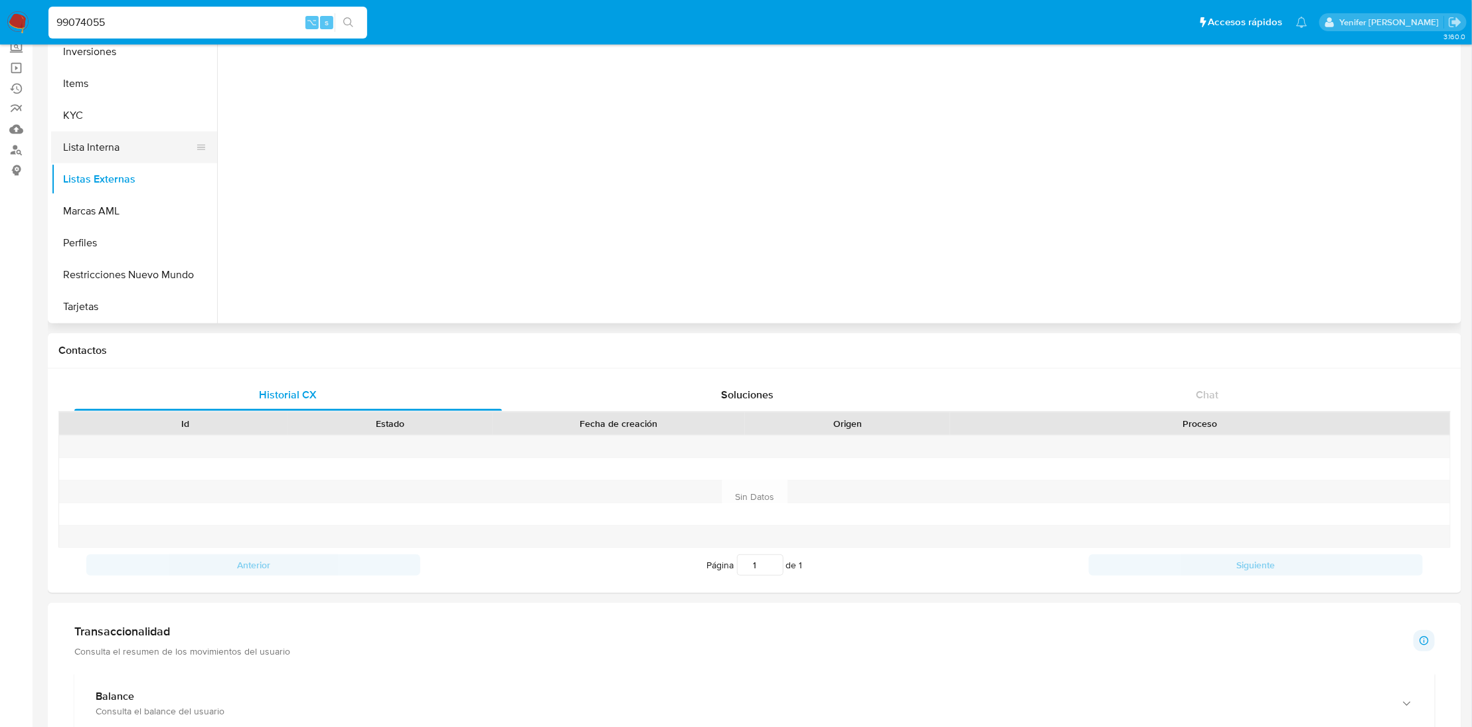
click at [119, 147] on button "Lista Interna" at bounding box center [128, 147] width 155 height 32
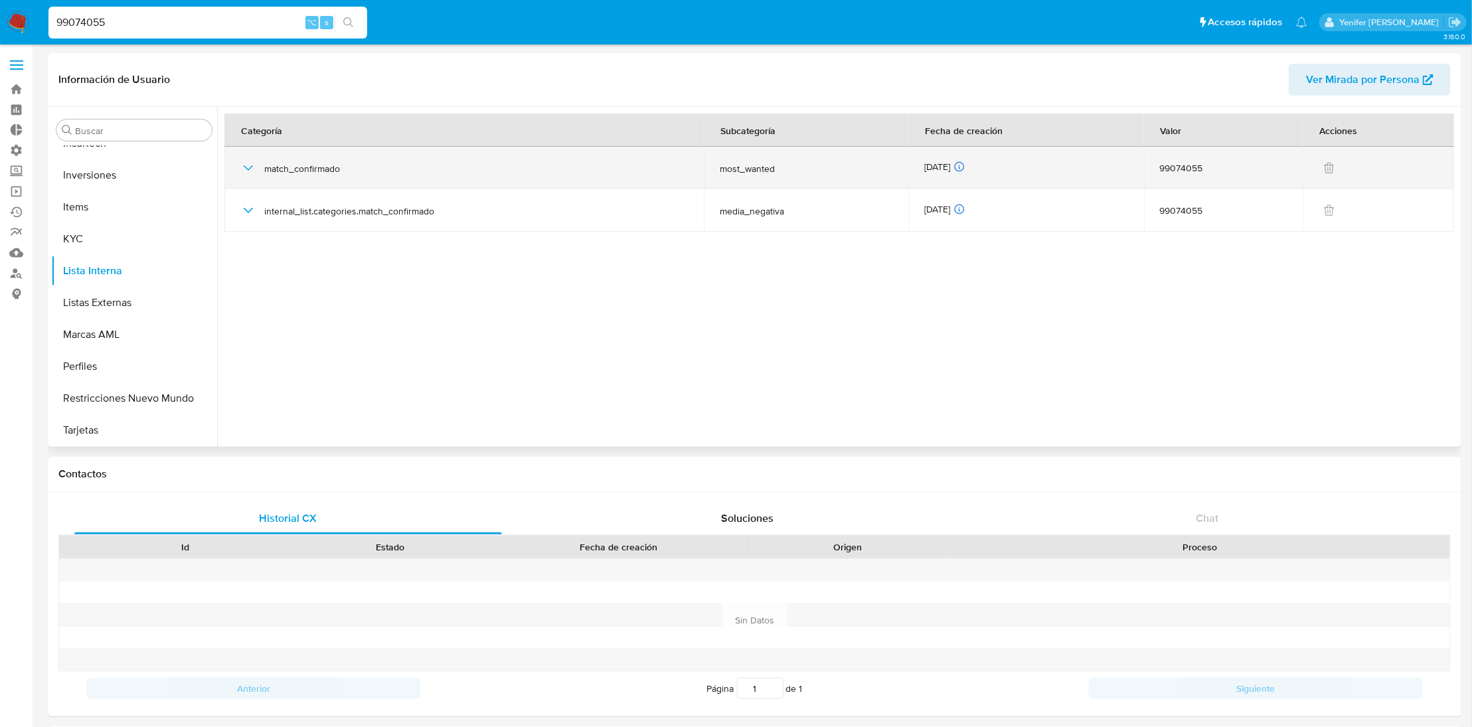
click at [246, 165] on icon "button" at bounding box center [248, 168] width 16 height 16
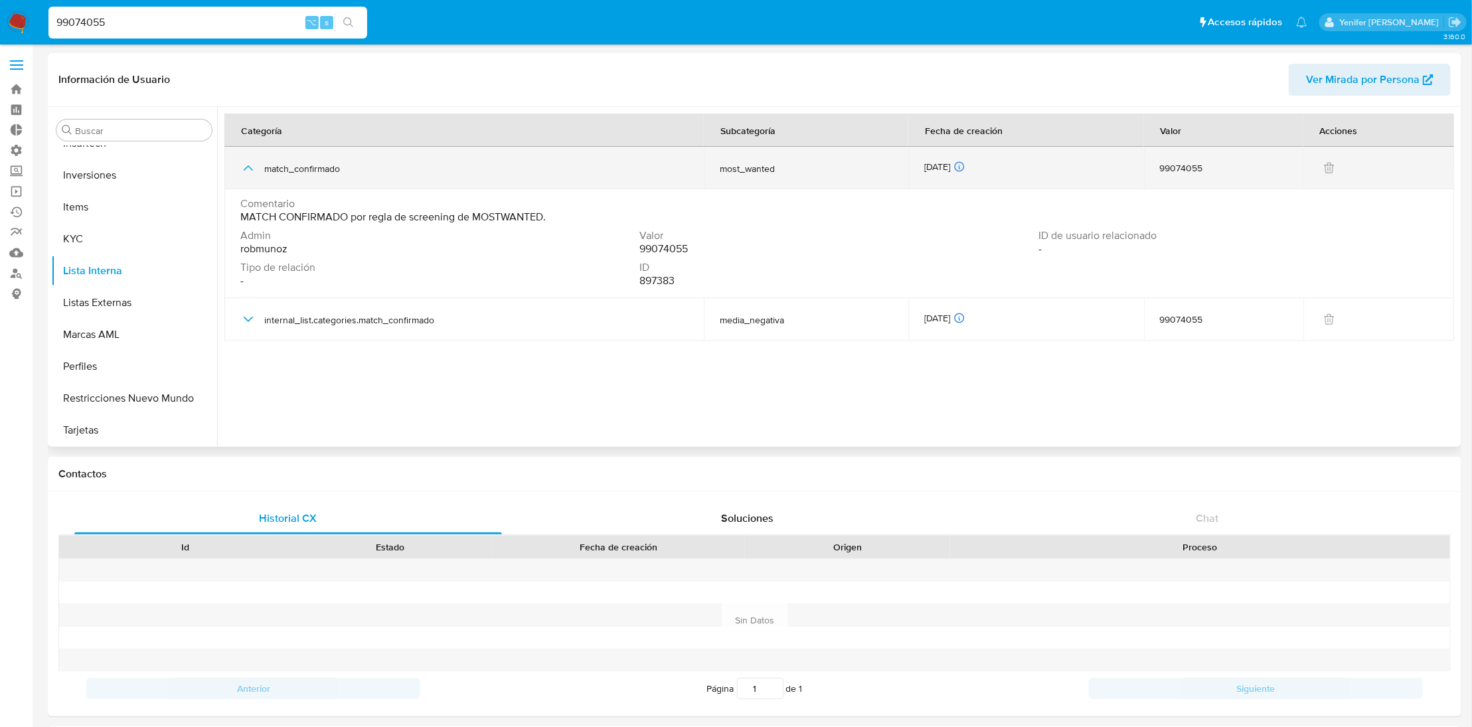
click at [246, 165] on icon "button" at bounding box center [248, 168] width 16 height 16
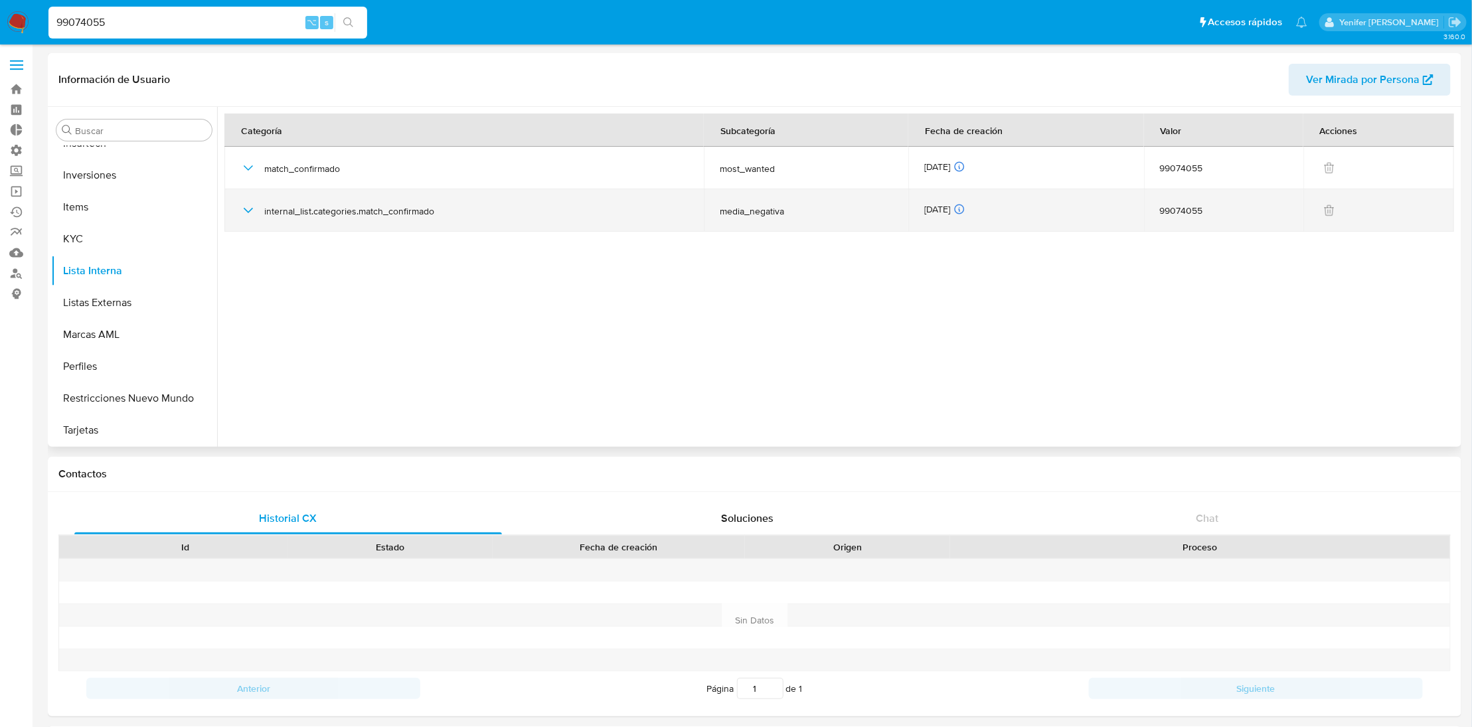
click at [250, 211] on icon "button" at bounding box center [248, 210] width 16 height 16
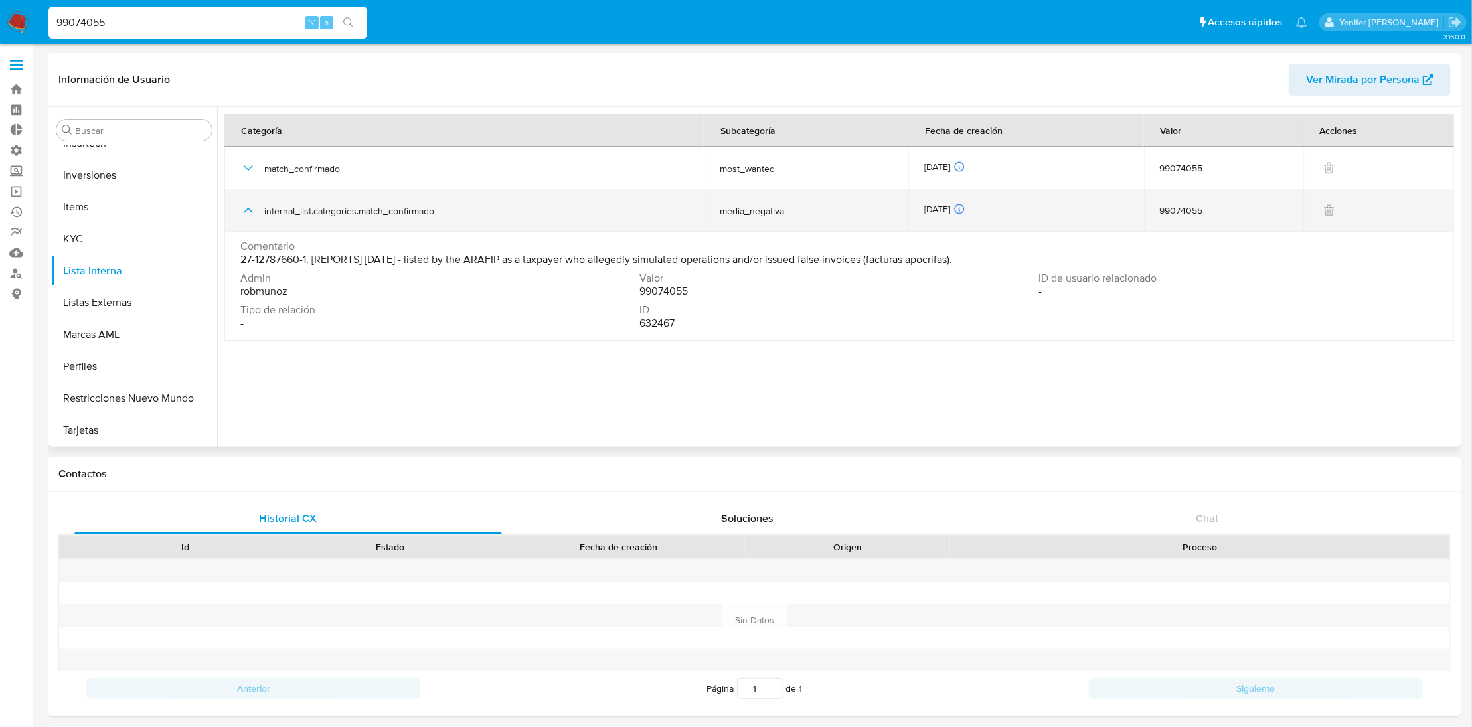
click at [250, 211] on icon "button" at bounding box center [248, 210] width 16 height 16
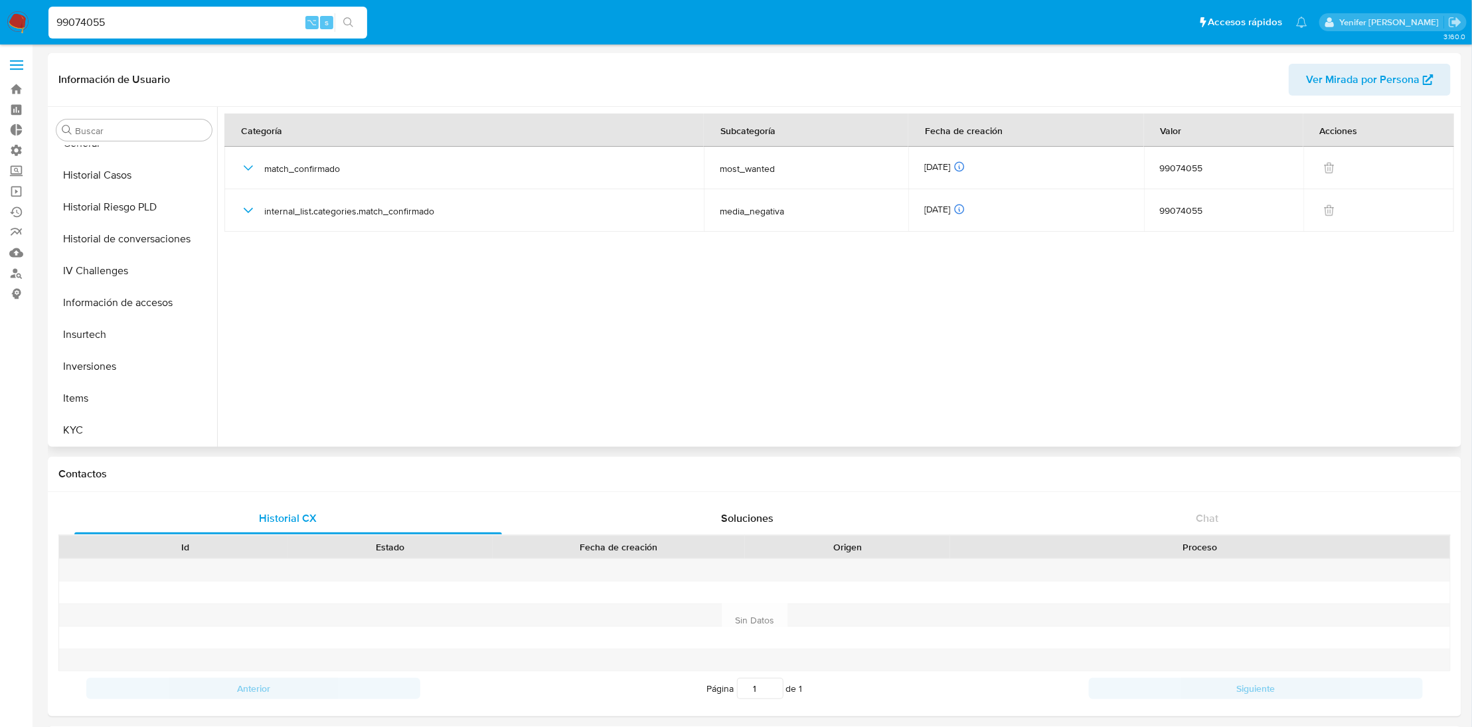
scroll to position [387, 0]
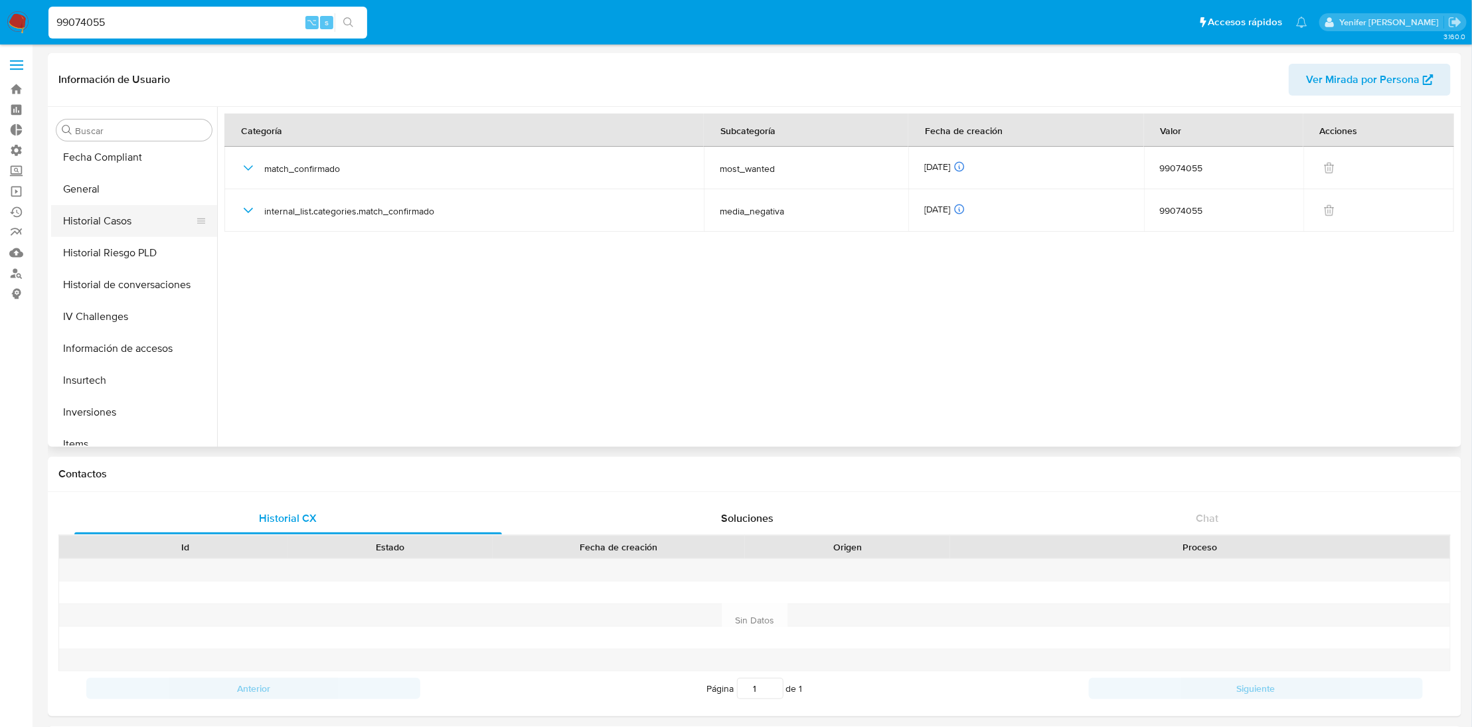
click at [121, 216] on button "Historial Casos" at bounding box center [128, 221] width 155 height 32
